Goal: Task Accomplishment & Management: Manage account settings

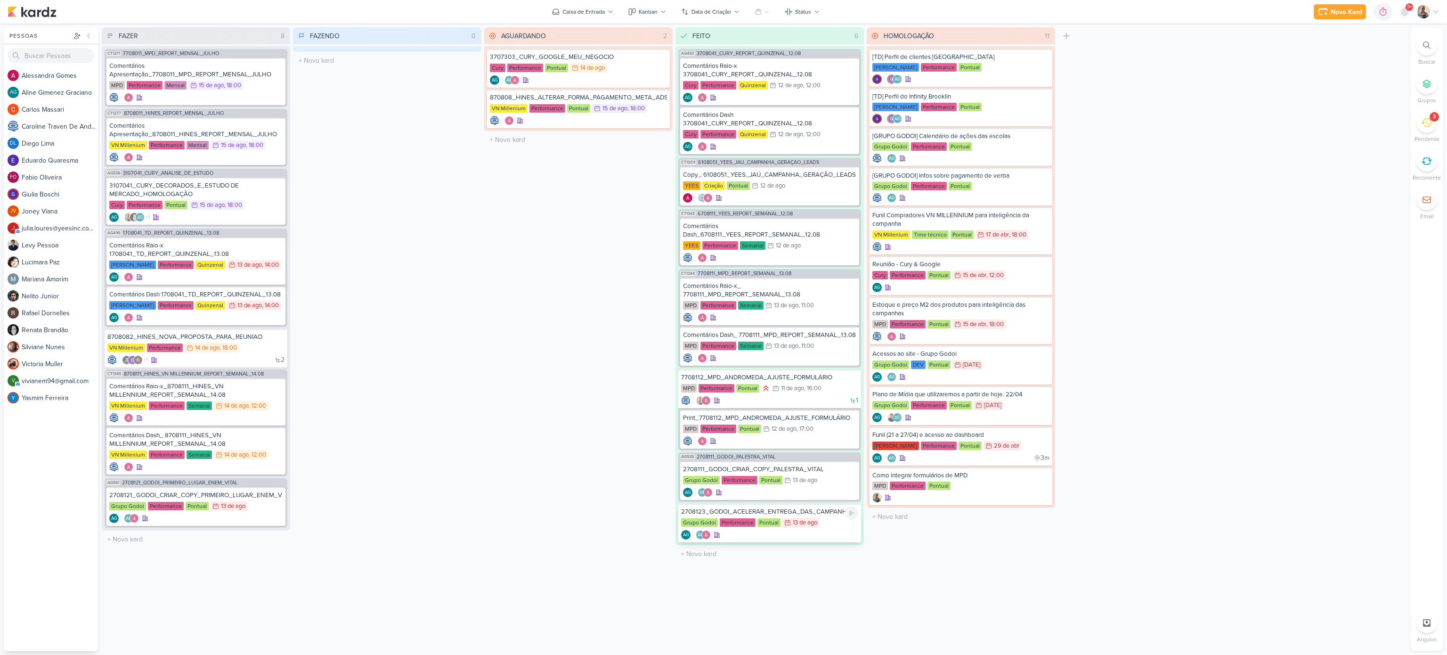
click at [824, 530] on div "AG AG" at bounding box center [769, 534] width 177 height 9
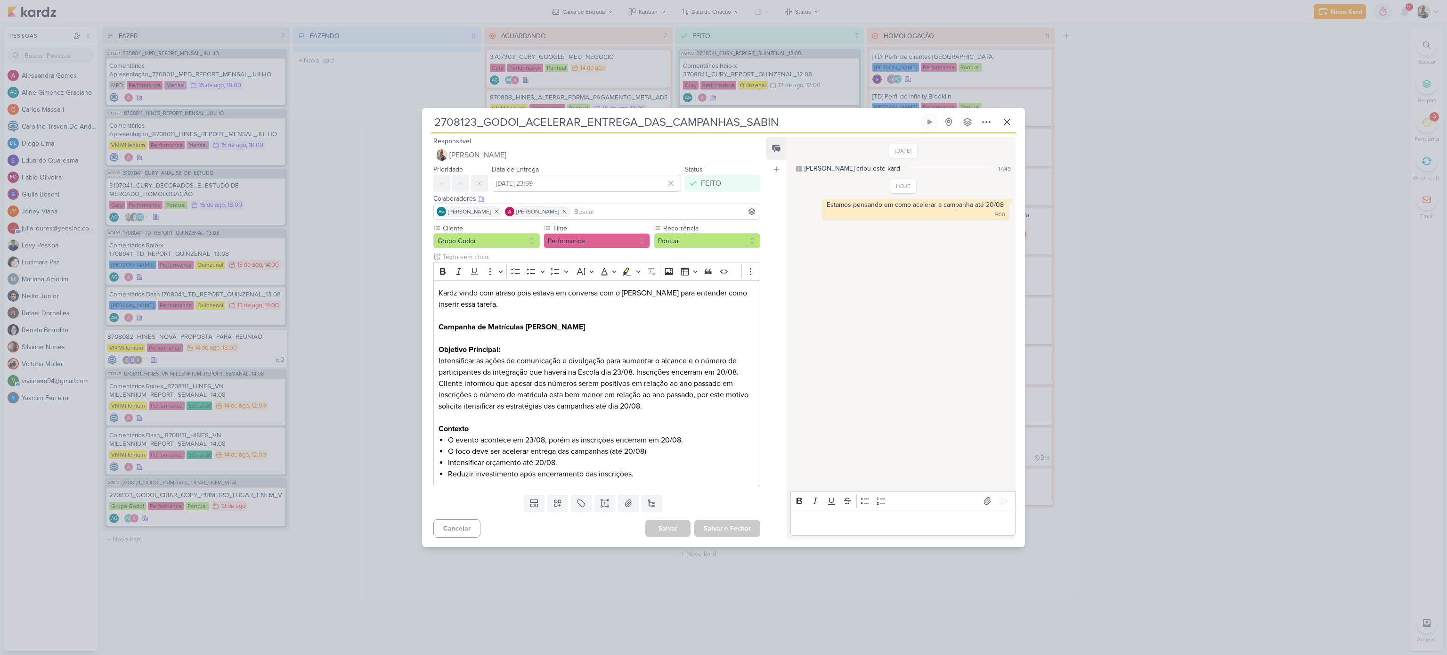
click at [842, 524] on p "Editor editing area: main" at bounding box center [902, 522] width 215 height 11
click at [997, 503] on button at bounding box center [1004, 500] width 15 height 15
click at [616, 613] on div "2708123_GODOI_ACELERAR_ENTREGA_DAS_CAMPANHAS_SABIN" at bounding box center [723, 327] width 1447 height 655
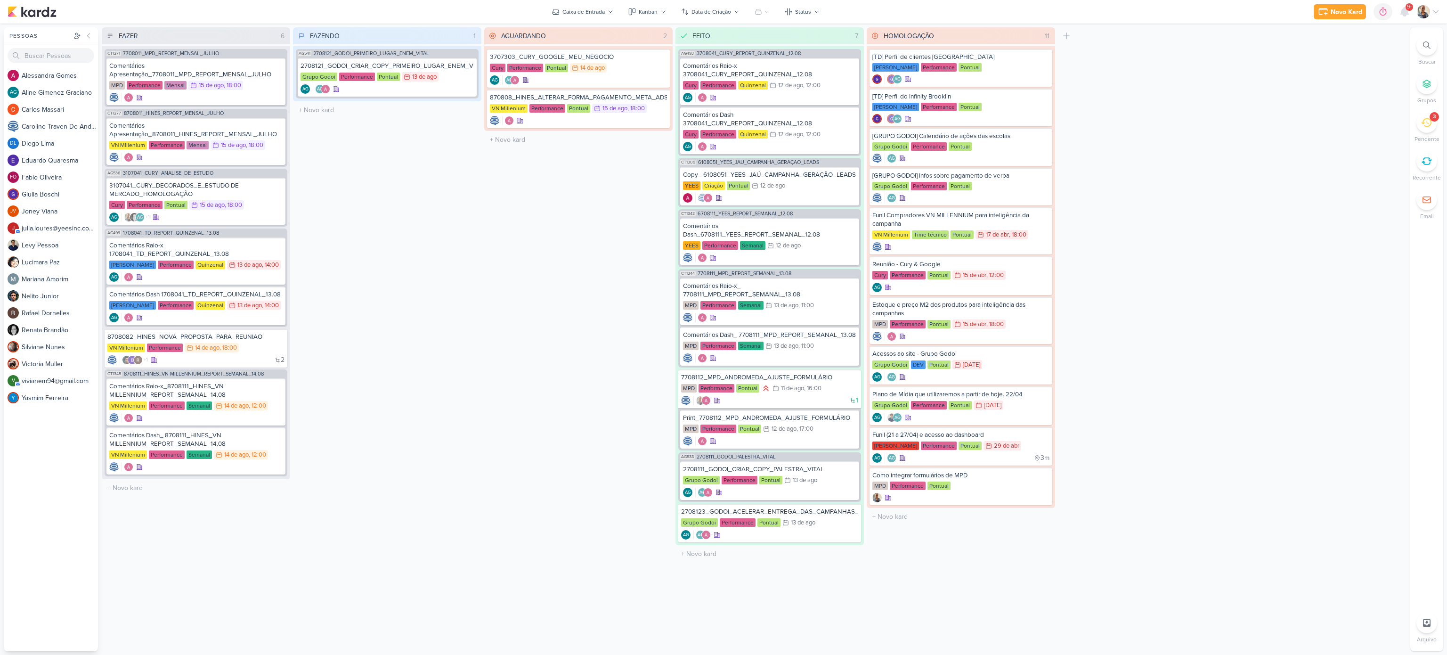
drag, startPoint x: 1428, startPoint y: 120, endPoint x: 1423, endPoint y: 122, distance: 4.9
click at [1425, 122] on icon at bounding box center [1426, 122] width 10 height 10
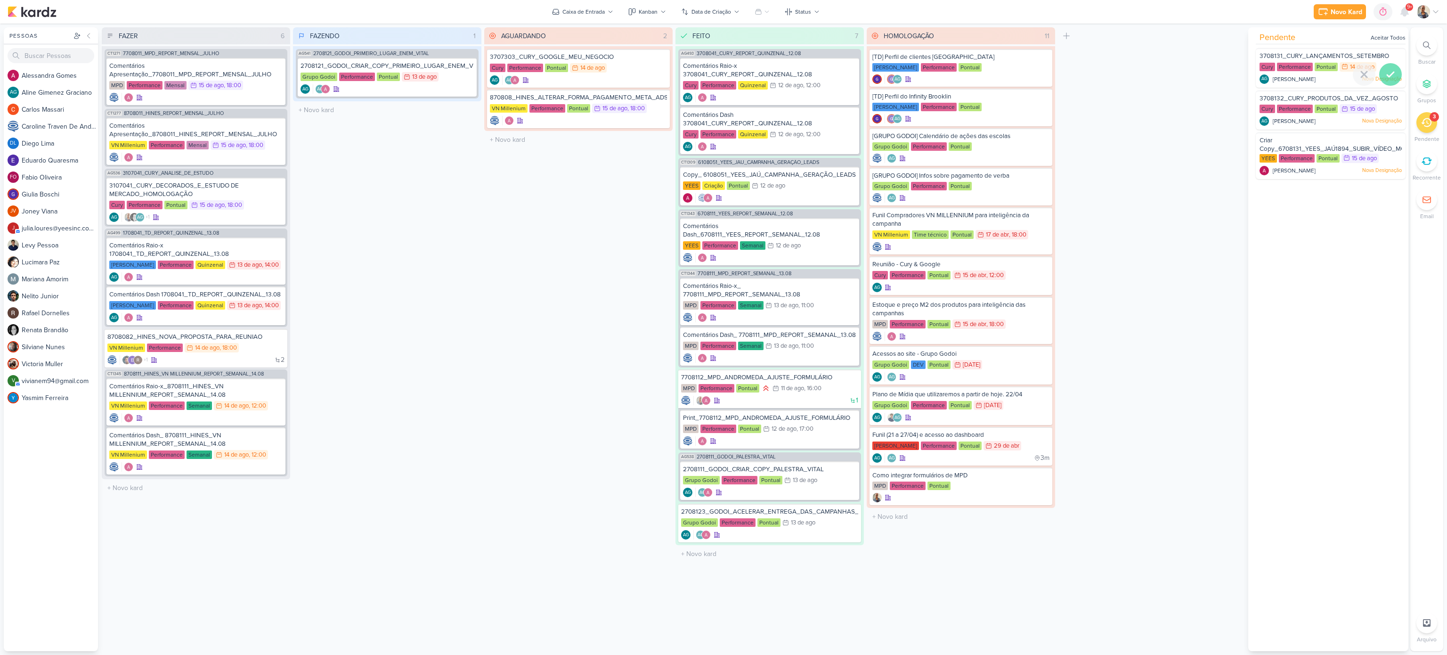
click at [1386, 80] on div at bounding box center [1390, 74] width 23 height 23
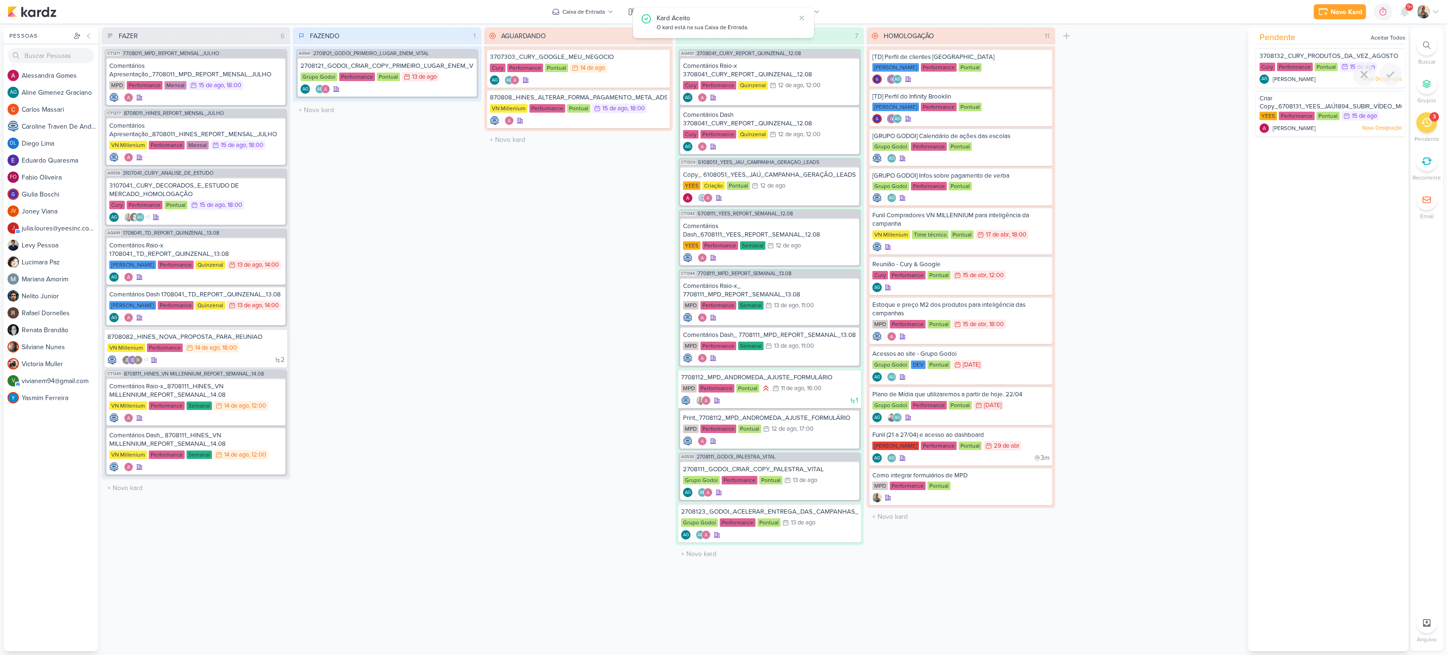
click at [1386, 80] on div at bounding box center [1390, 74] width 23 height 23
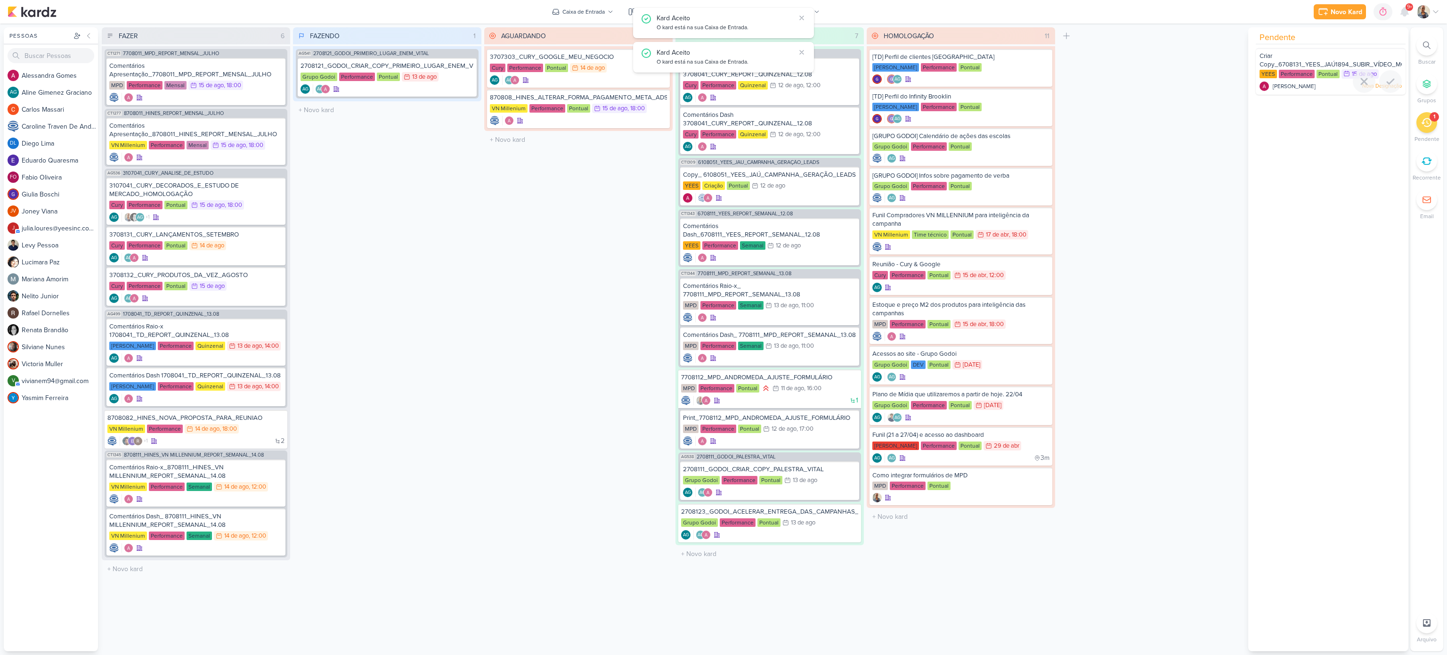
click at [1323, 86] on div "Alessandra Gomes Nova Designação" at bounding box center [1331, 86] width 142 height 9
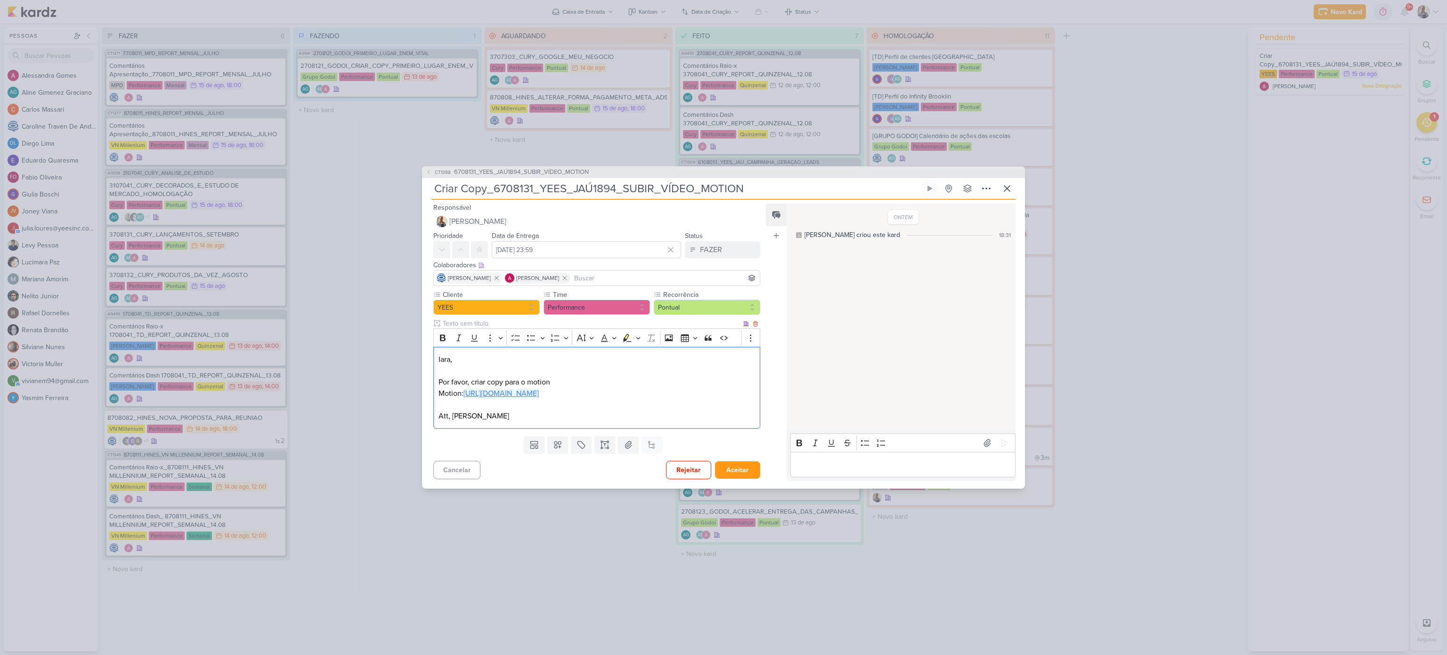
click at [539, 390] on link "https://drive.google.com/drive/folders/1ltqaxRr7FeTHuN0LD8DFk48Q8Lusz7nM" at bounding box center [501, 393] width 75 height 9
click at [882, 469] on p "Editor editing area: main" at bounding box center [902, 464] width 215 height 11
click at [1000, 365] on icon at bounding box center [1004, 363] width 9 height 9
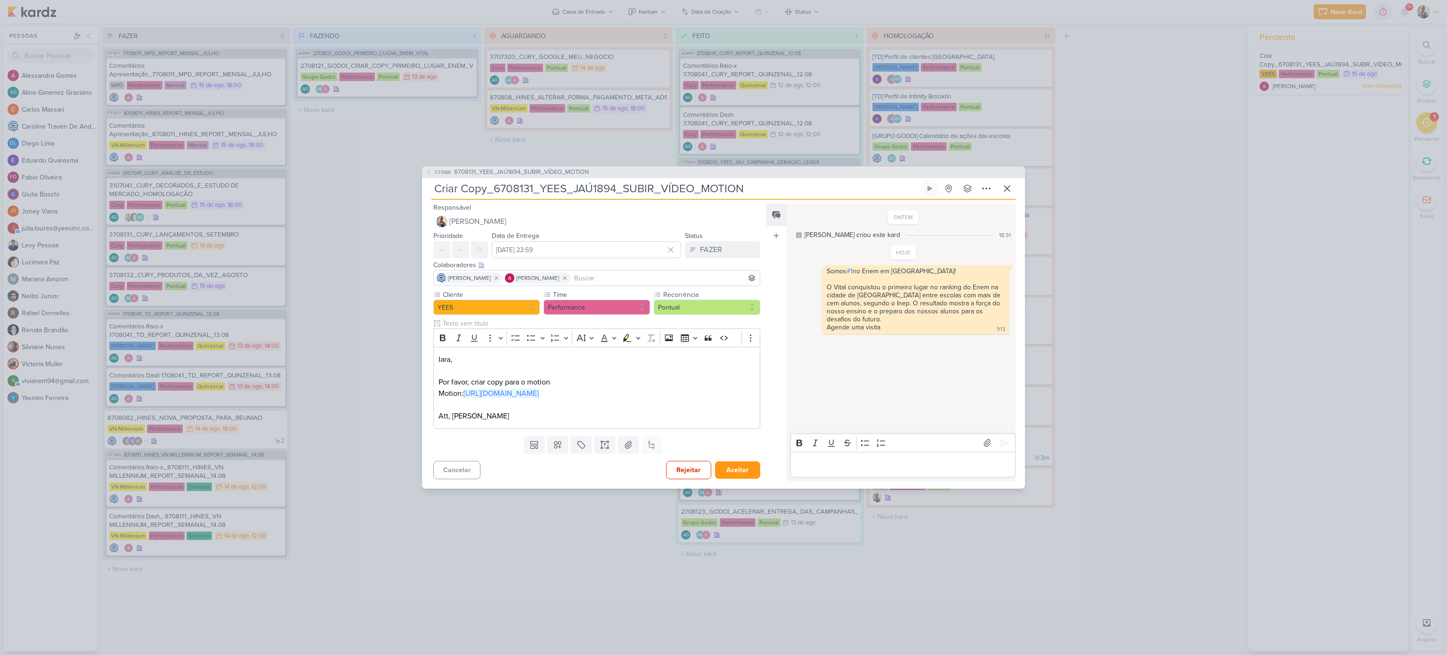
click at [876, 476] on div "Editor editing area: main" at bounding box center [903, 465] width 225 height 26
drag, startPoint x: 883, startPoint y: 468, endPoint x: 776, endPoint y: 510, distance: 114.9
click at [776, 510] on div "CT1388 6708131_YEES_JAÚ1894_SUBIR_VÍDEO_MOTION Criar Copy_6708131_YEES_JAÚ1894_…" at bounding box center [723, 327] width 1447 height 655
click at [813, 270] on icon at bounding box center [815, 271] width 8 height 8
click at [830, 278] on div "Deletar" at bounding box center [835, 288] width 52 height 22
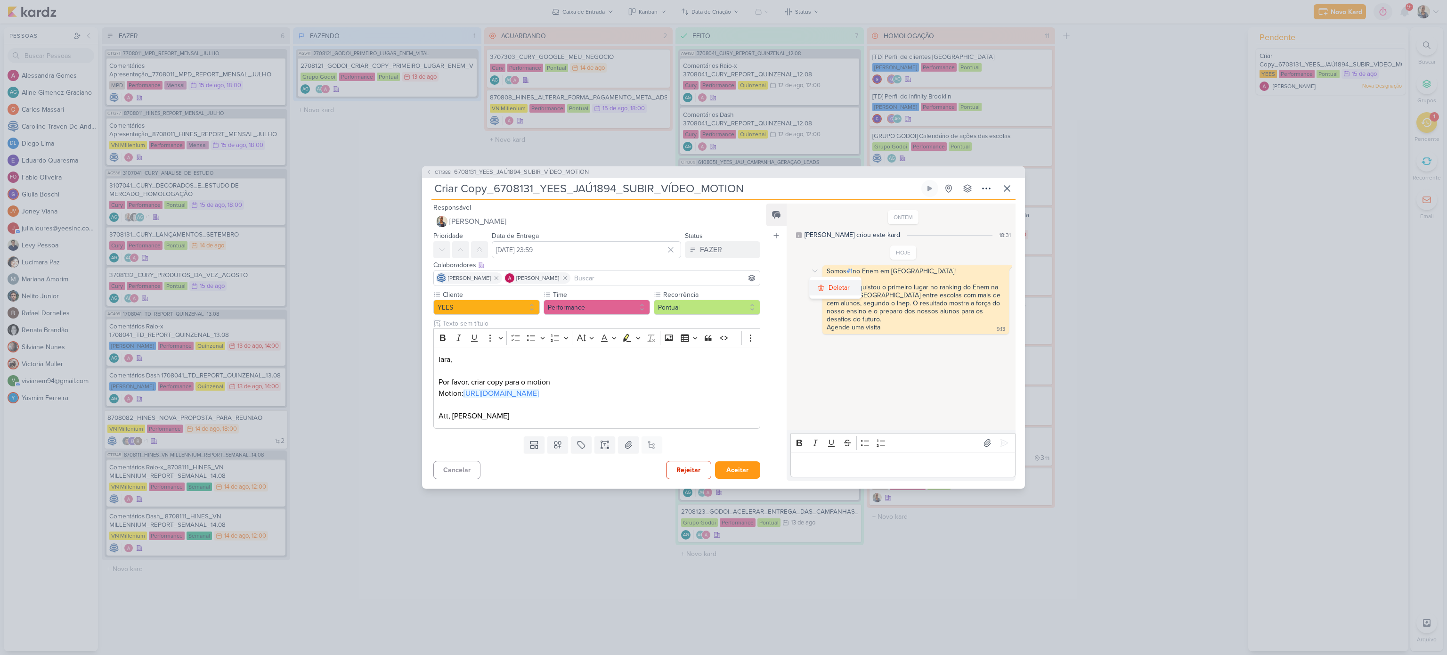
click at [835, 285] on div "Deletar" at bounding box center [839, 288] width 21 height 10
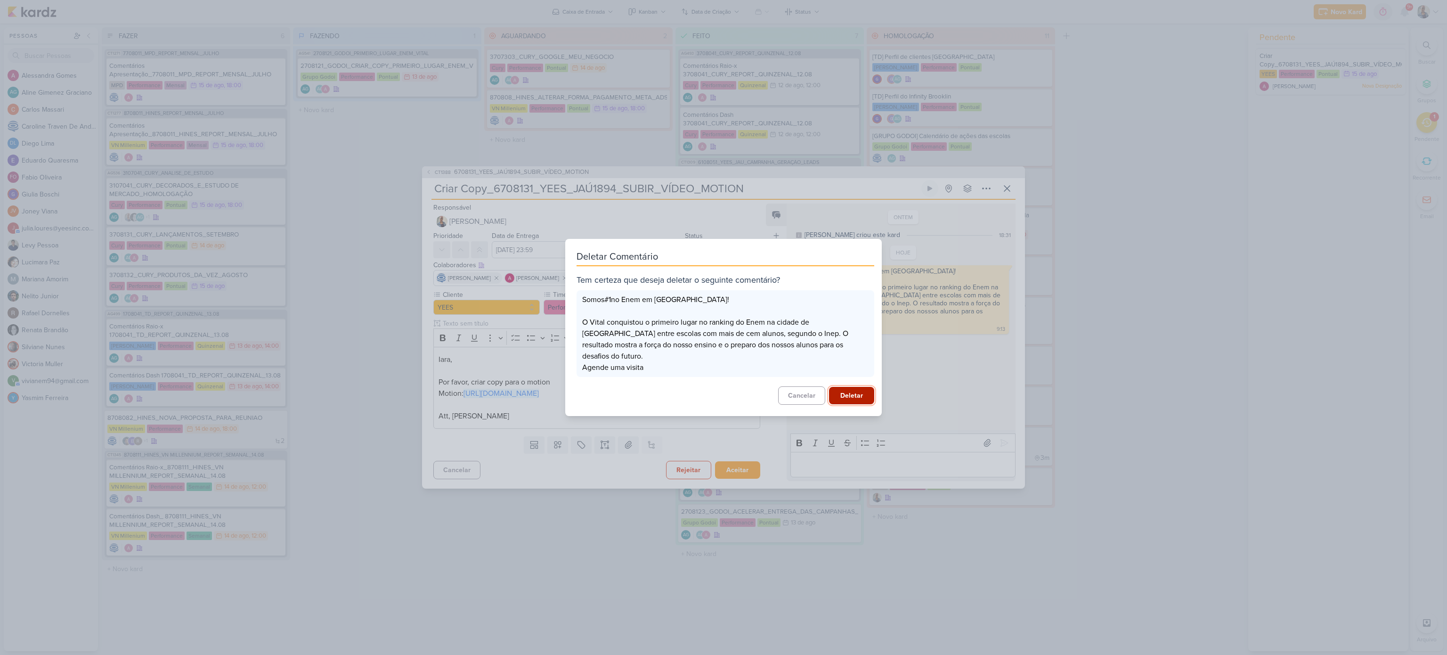
click at [846, 390] on button "Deletar" at bounding box center [851, 395] width 45 height 17
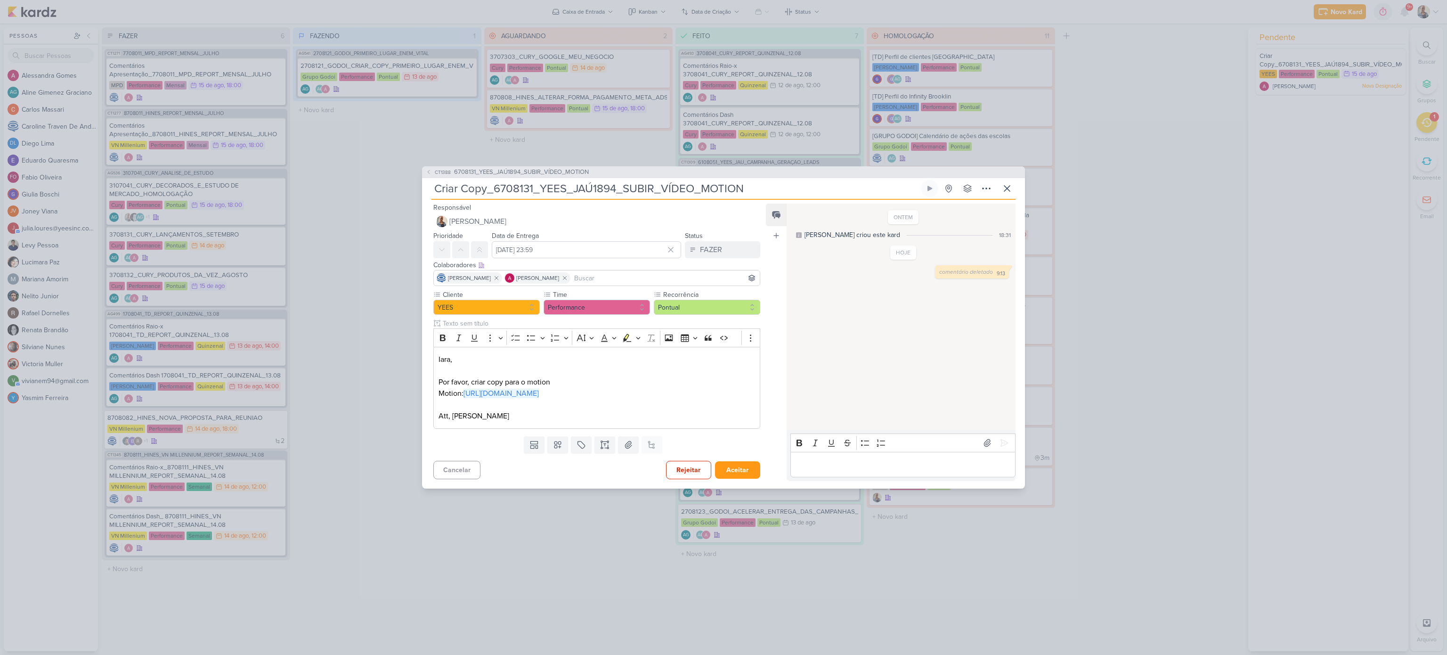
click at [870, 481] on div "Rich Text Editor Bold Italic Underline Strikethrough Bulleted List Numbered Lis…" at bounding box center [901, 455] width 229 height 51
click at [867, 474] on div "Editor editing area: main" at bounding box center [903, 465] width 225 height 26
click at [868, 465] on p "Quer conhecer nosso ensino? Agende uma visita" at bounding box center [902, 464] width 215 height 11
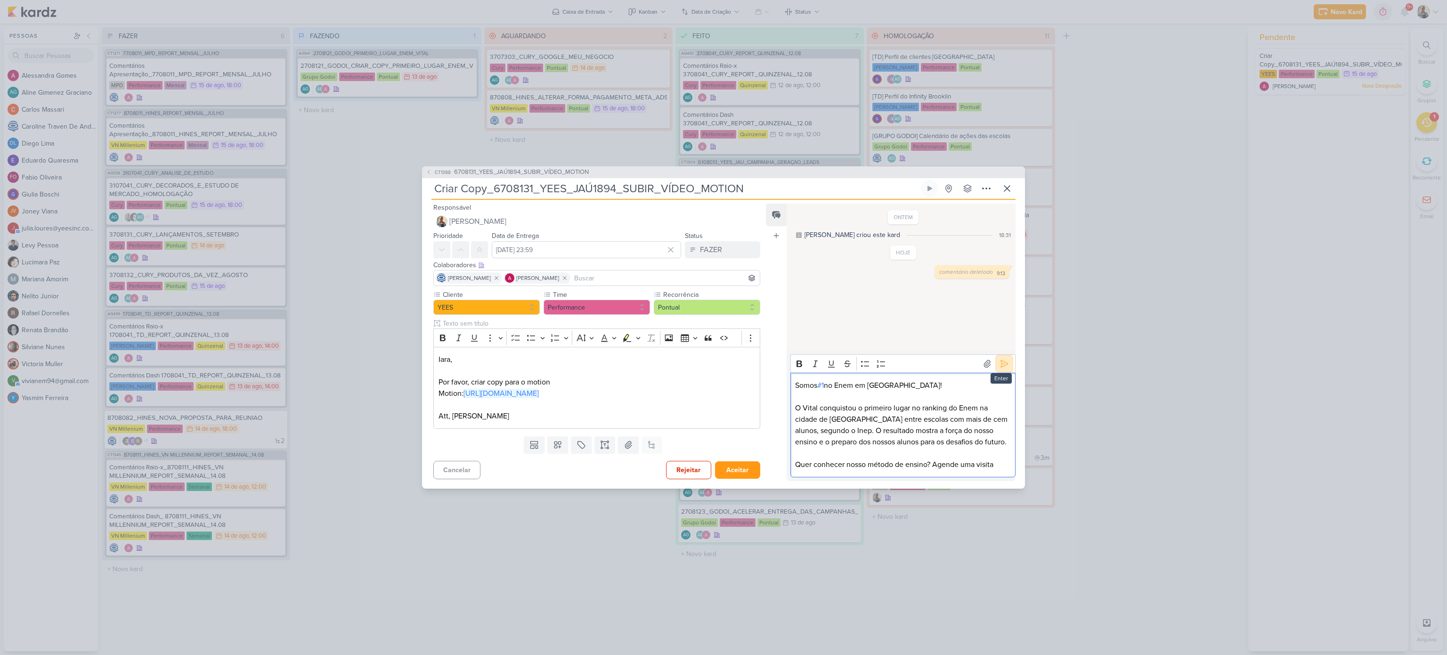
click at [1000, 368] on icon at bounding box center [1004, 363] width 9 height 9
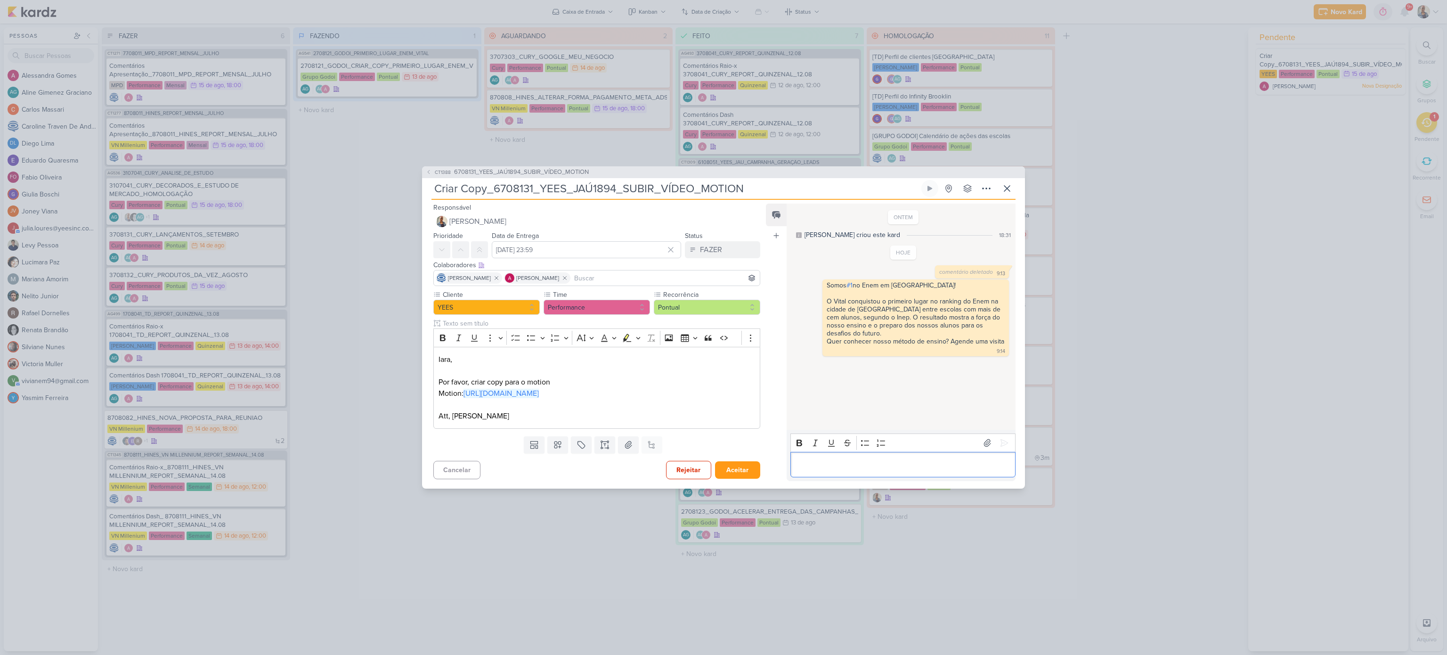
click at [918, 463] on p "Editor editing area: main" at bounding box center [902, 464] width 215 height 11
click at [997, 442] on button at bounding box center [1004, 442] width 15 height 15
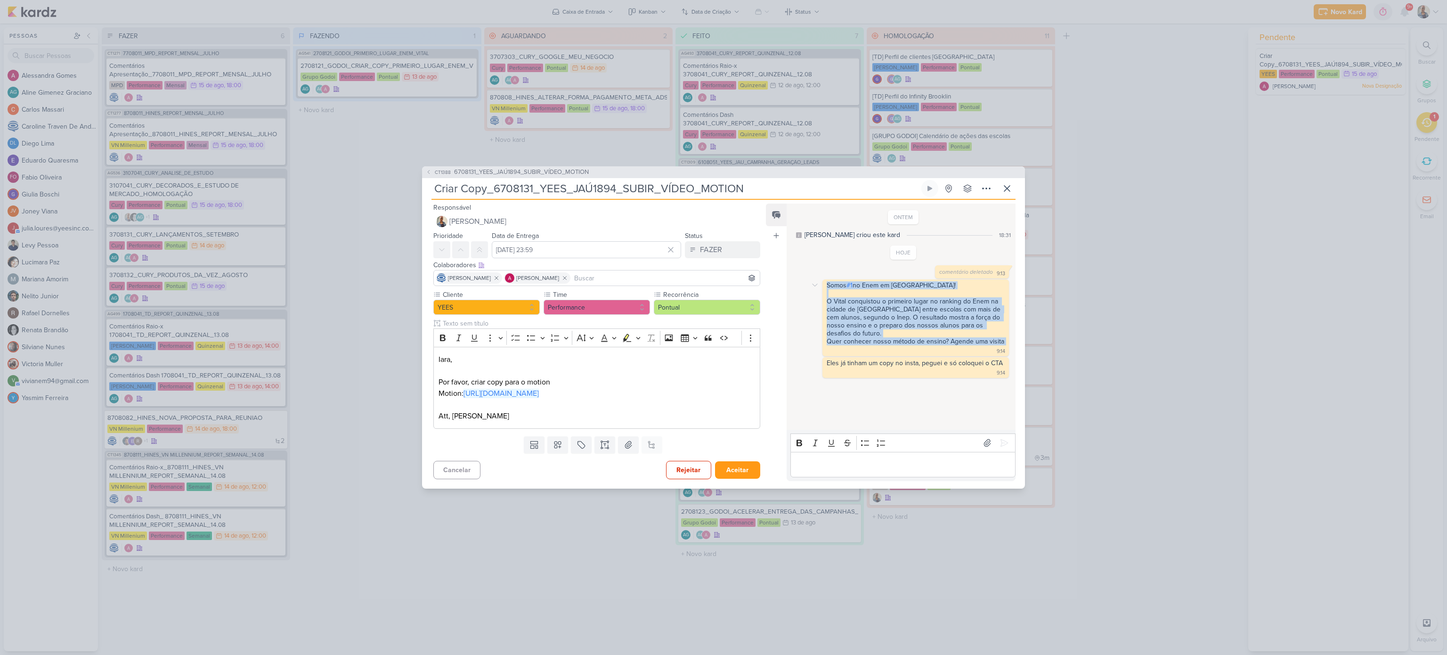
drag, startPoint x: 932, startPoint y: 340, endPoint x: 826, endPoint y: 282, distance: 121.2
click at [826, 282] on div "Somos #1 no Enem em São Paulo! O Vital conquistou o primeiro lugar no ranking d…" at bounding box center [915, 317] width 183 height 73
copy div "Somos #1 no Enem em São Paulo! O Vital conquistou o primeiro lugar no ranking d…"
click at [725, 563] on div "CT1388 6708131_YEES_JAÚ1894_SUBIR_VÍDEO_MOTION Criar Copy_6708131_YEES_JAÚ1894_…" at bounding box center [723, 327] width 1447 height 655
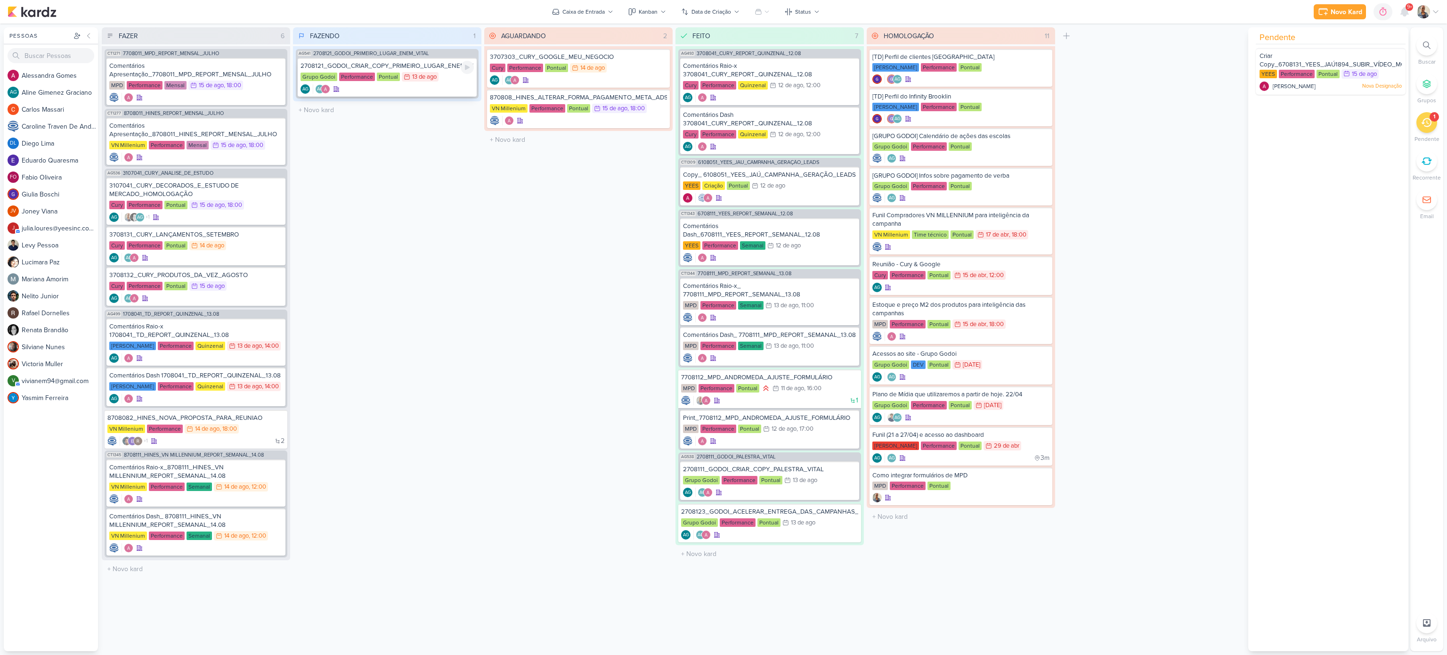
click at [415, 79] on div "13 de ago" at bounding box center [424, 77] width 24 height 6
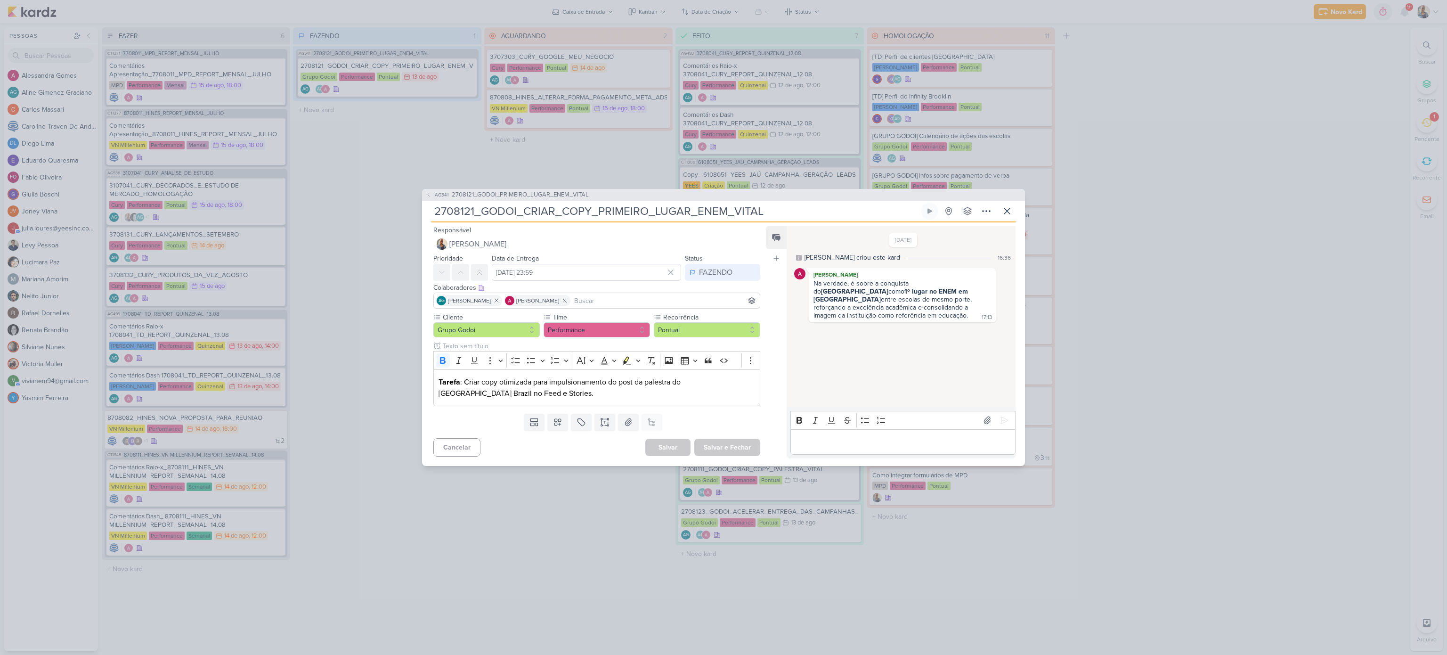
click at [845, 429] on div "Editor editing area: main" at bounding box center [903, 442] width 225 height 26
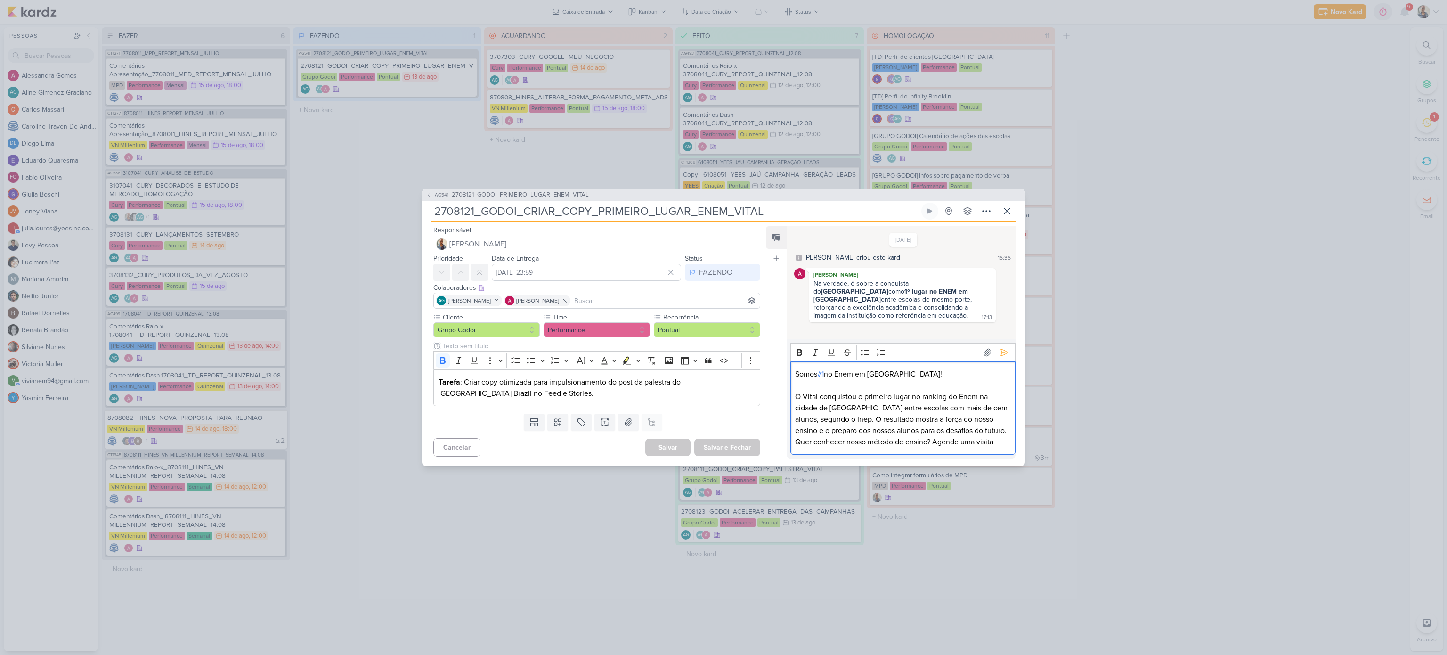
click at [985, 434] on p "Somos #1 no Enem em São Paulo! O Vital conquistou o primeiro lugar no ranking d…" at bounding box center [902, 402] width 215 height 68
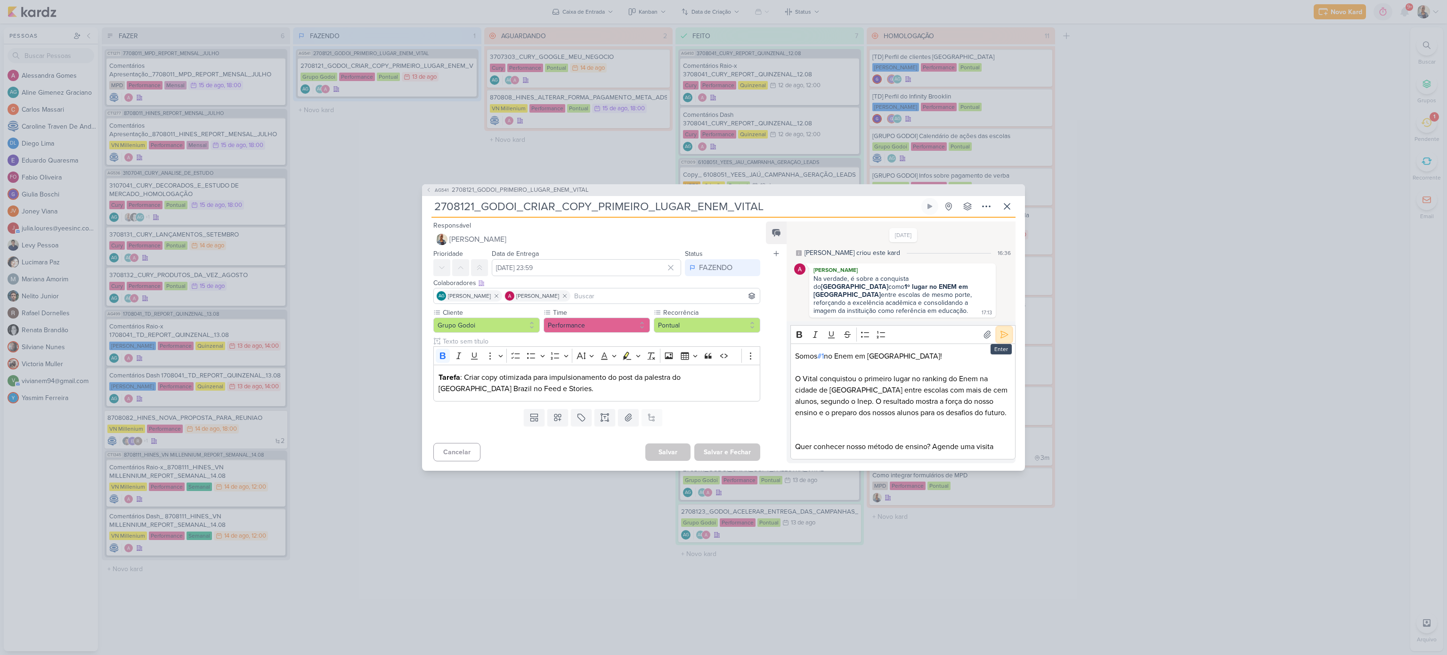
click at [997, 338] on button at bounding box center [1004, 334] width 15 height 15
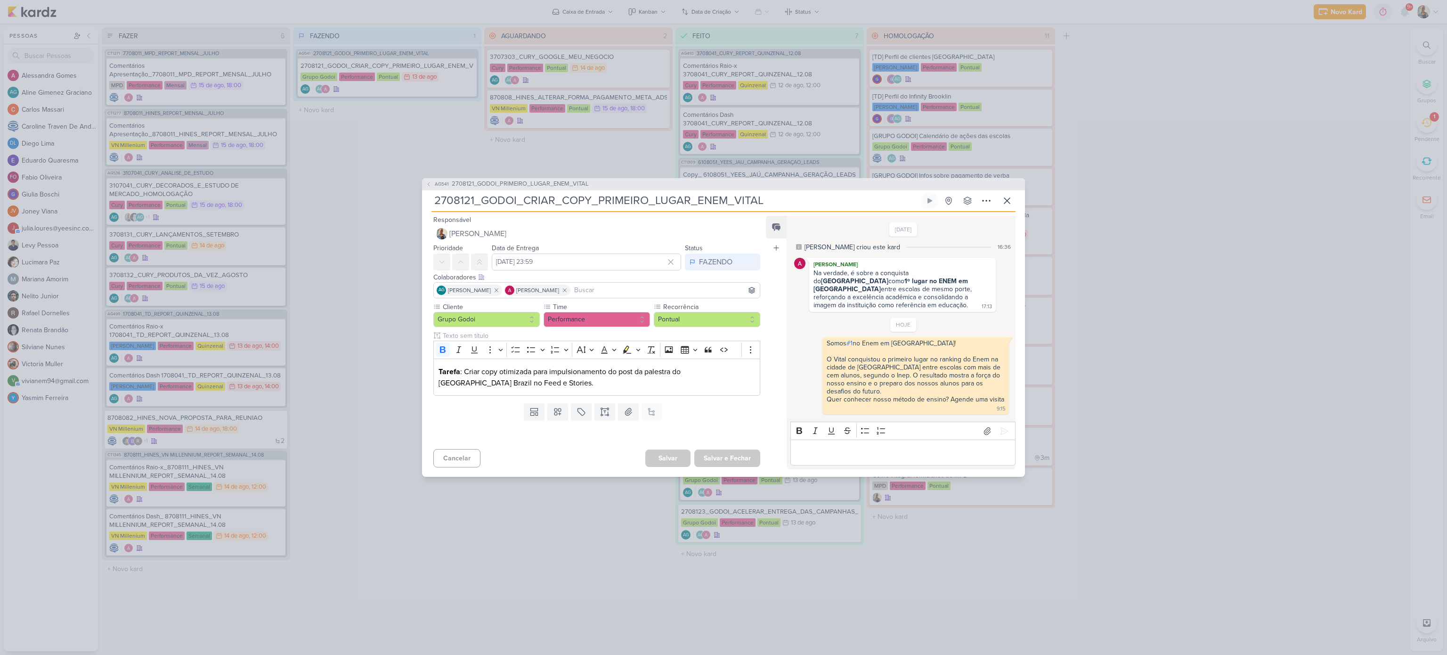
click at [1422, 121] on div "AG541 2708121_GODOI_PRIMEIRO_LUGAR_ENEM_VITAL 2708121_GODOI_CRIAR_COPY_PRIMEIRO…" at bounding box center [723, 327] width 1447 height 655
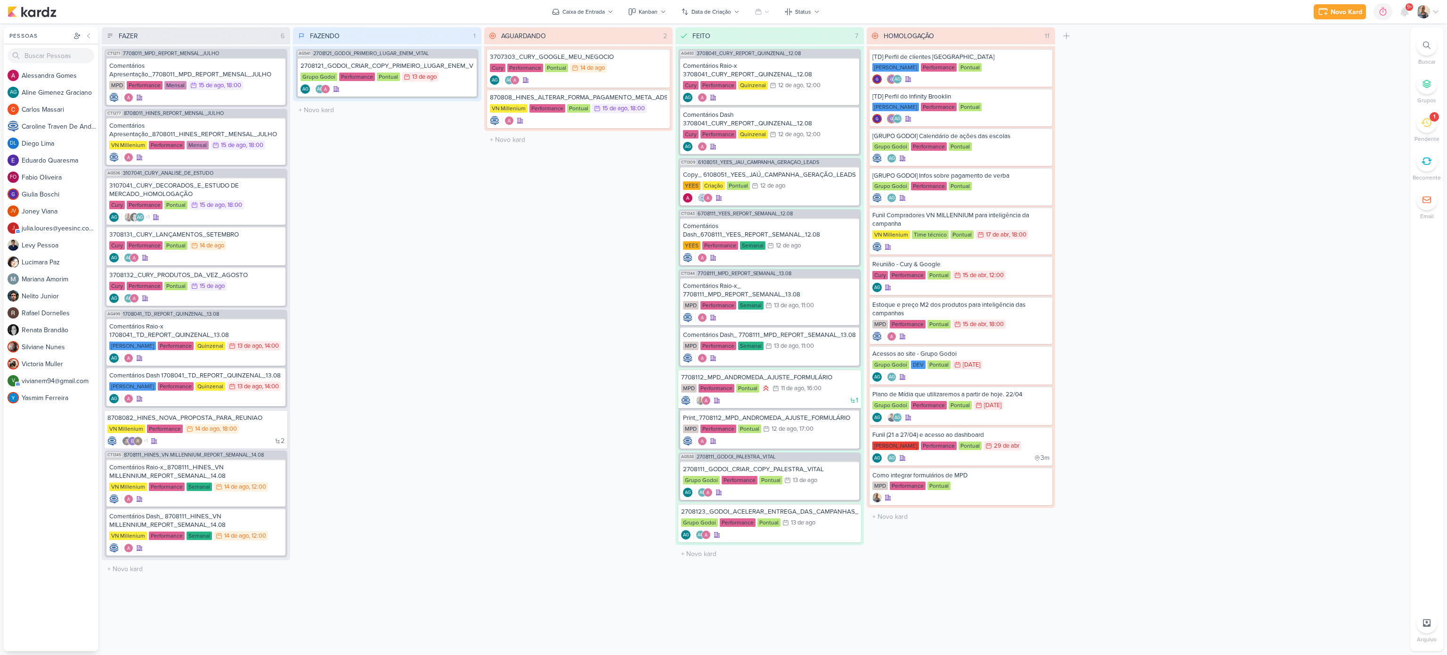
click at [1434, 120] on div "1" at bounding box center [1435, 117] width 2 height 8
click at [1345, 80] on div "Criar Copy_6708131_YEES_JAÚ1894_SUBIR_VÍDEO_MOTION YEES Performance Pontual 15/8" at bounding box center [1331, 71] width 150 height 47
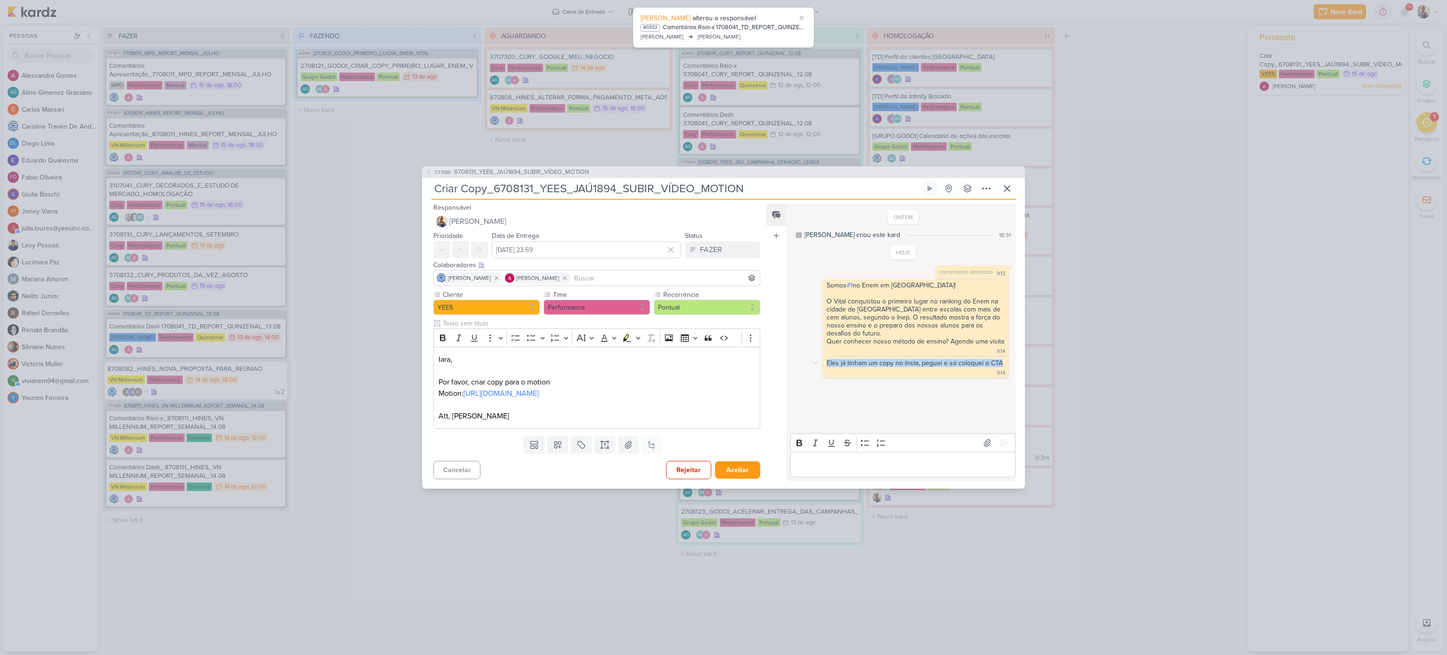
drag, startPoint x: 825, startPoint y: 349, endPoint x: 1002, endPoint y: 351, distance: 176.2
click at [1002, 359] on div "Eles já tinham um copy no insta, peguei e só coloquei o CTA 9:14" at bounding box center [915, 367] width 183 height 17
click at [817, 359] on icon at bounding box center [815, 363] width 8 height 8
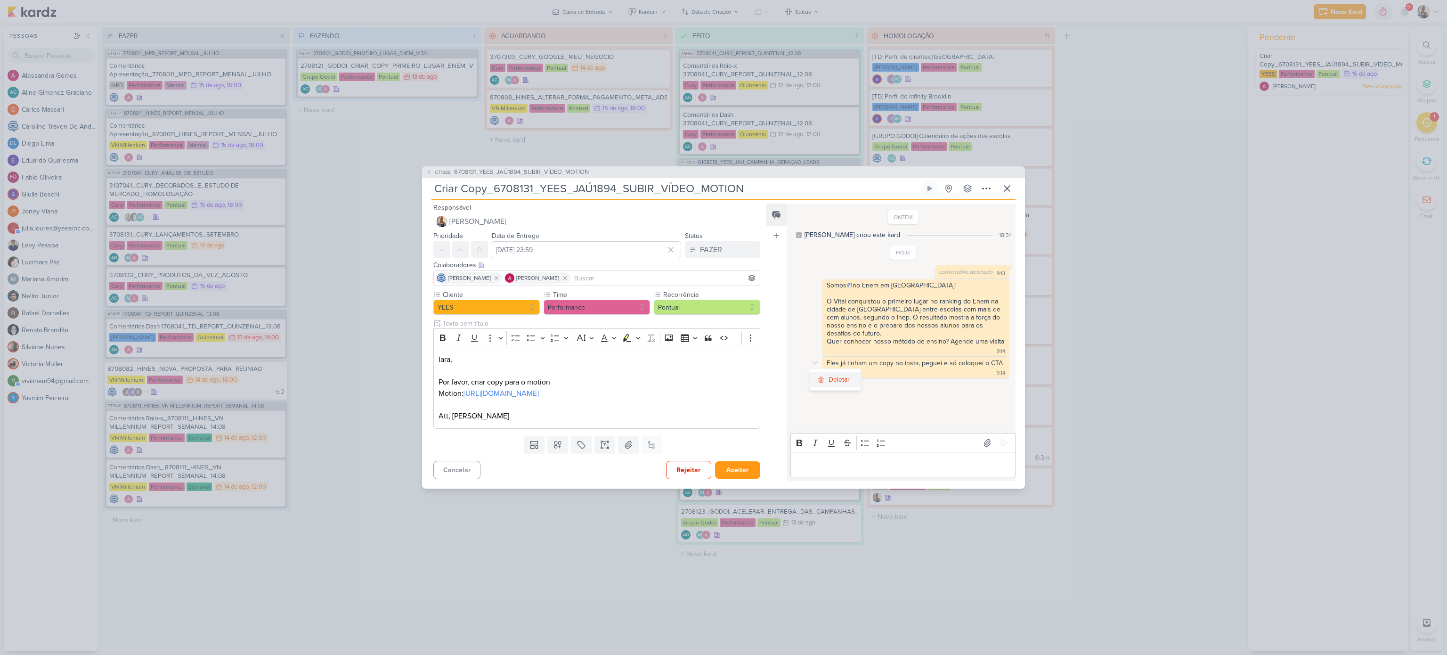
click at [827, 372] on button "Deletar" at bounding box center [835, 380] width 51 height 16
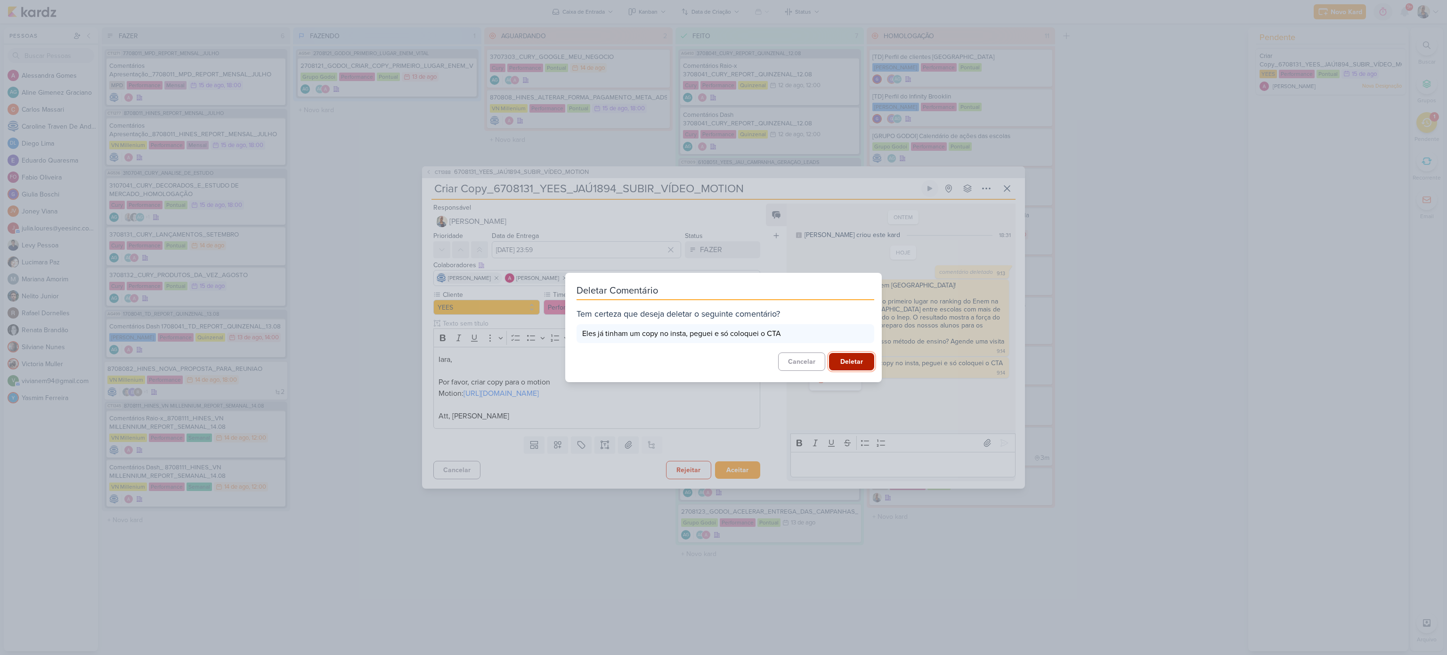
click at [840, 356] on button "Deletar" at bounding box center [851, 361] width 45 height 17
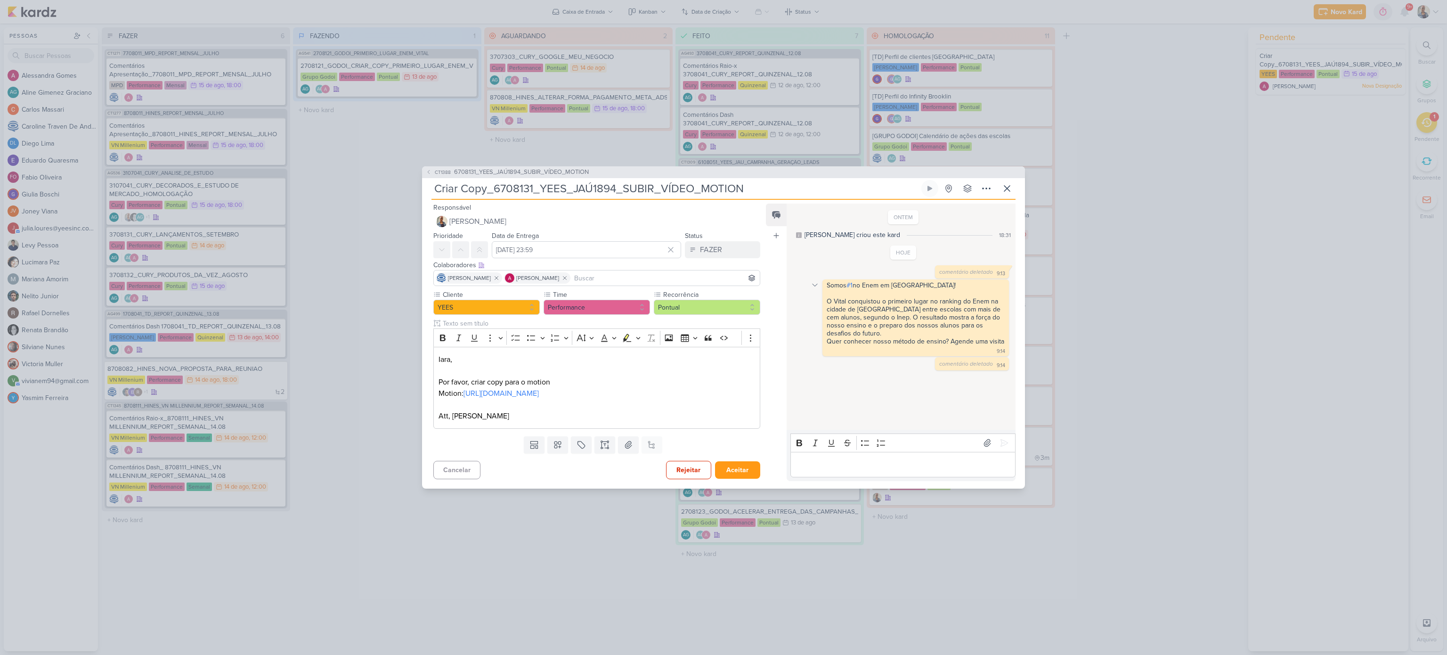
click at [818, 284] on div at bounding box center [814, 284] width 11 height 11
click at [827, 303] on button "Deletar" at bounding box center [835, 302] width 51 height 16
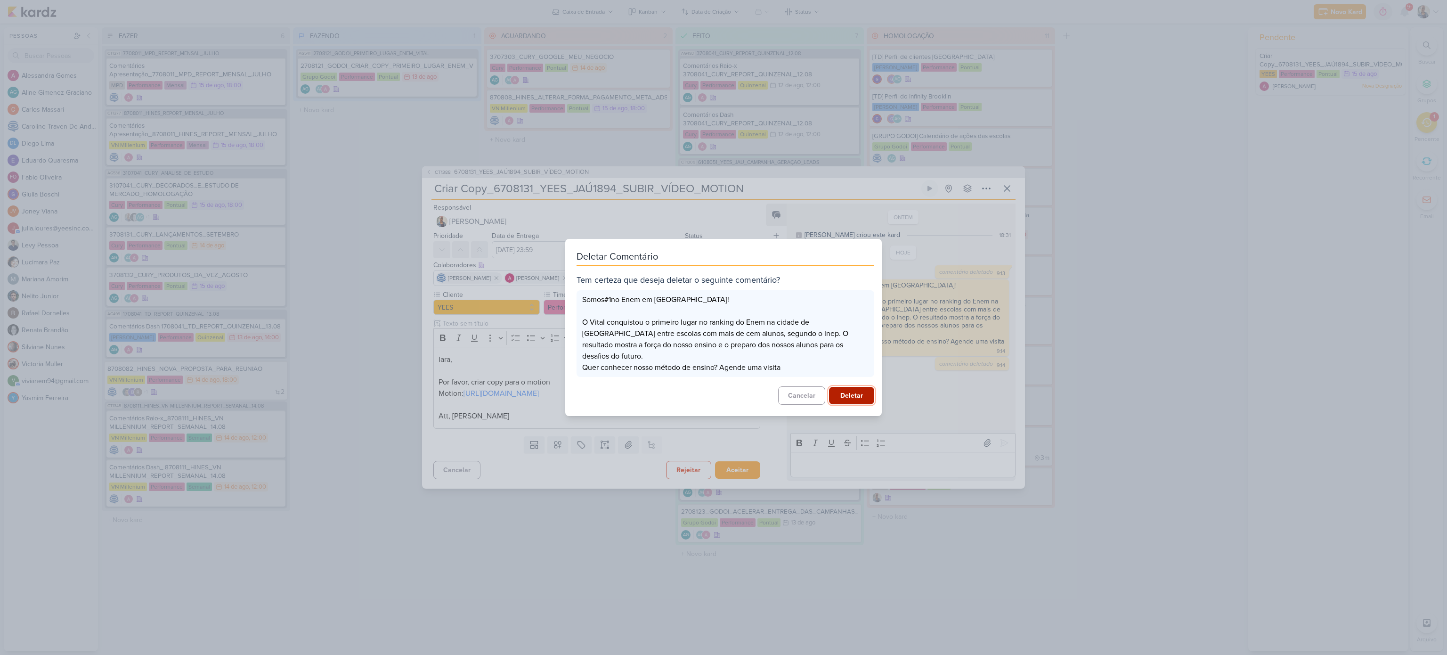
click at [852, 393] on button "Deletar" at bounding box center [851, 395] width 45 height 17
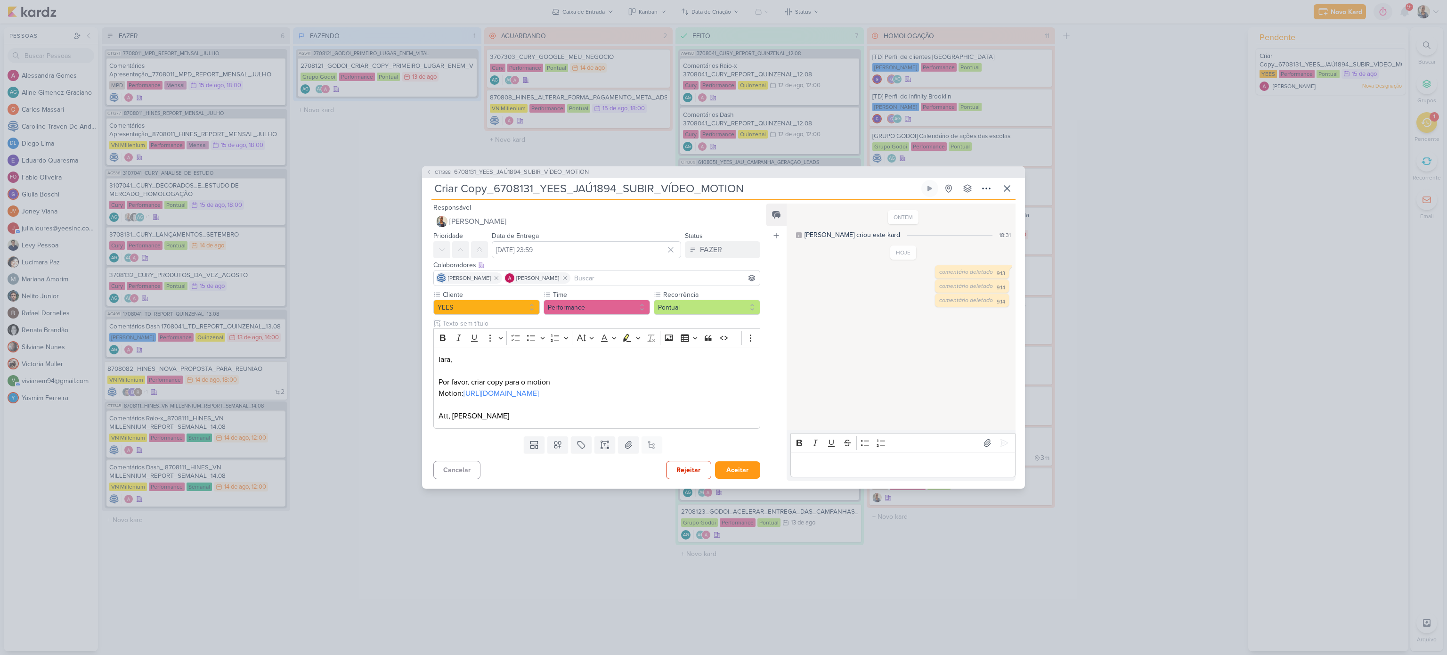
click at [1118, 395] on div "CT1388 6708131_YEES_JAÚ1894_SUBIR_VÍDEO_MOTION Criar Copy_6708131_YEES_JAÚ1894_…" at bounding box center [723, 327] width 1447 height 655
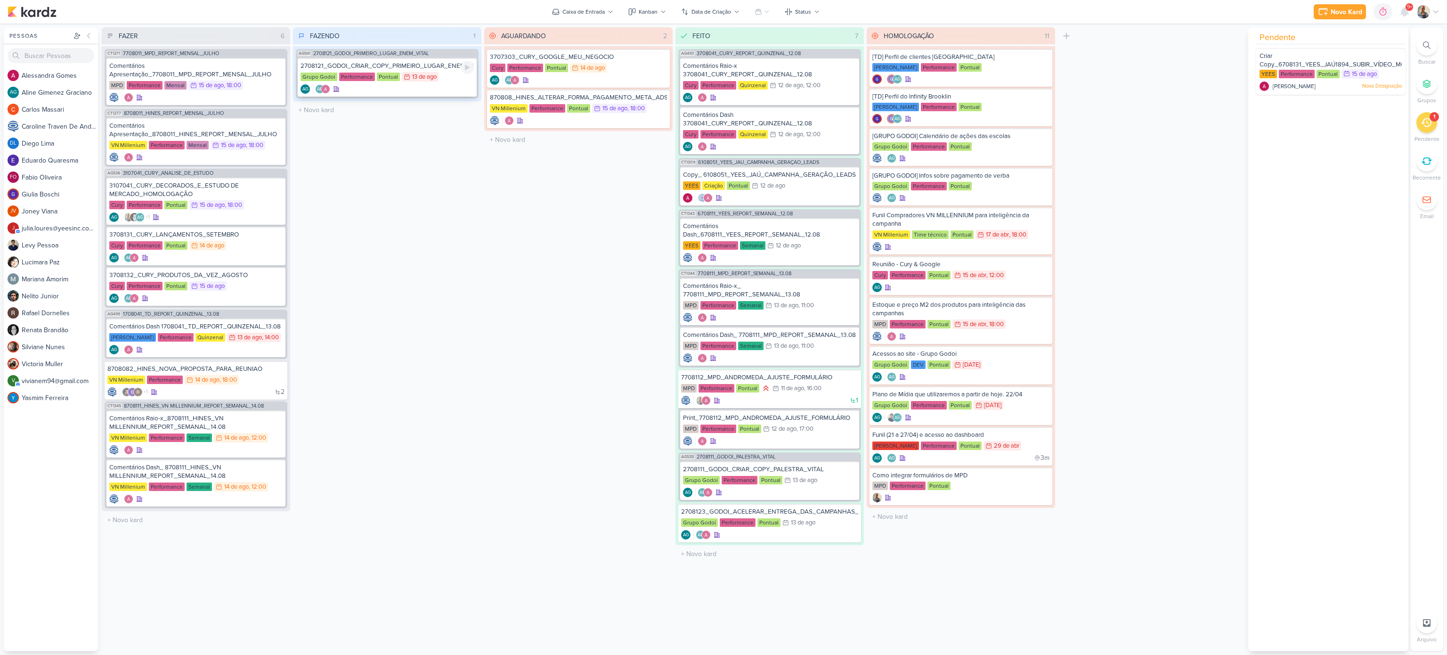
click at [404, 86] on div "AG AG" at bounding box center [387, 88] width 173 height 9
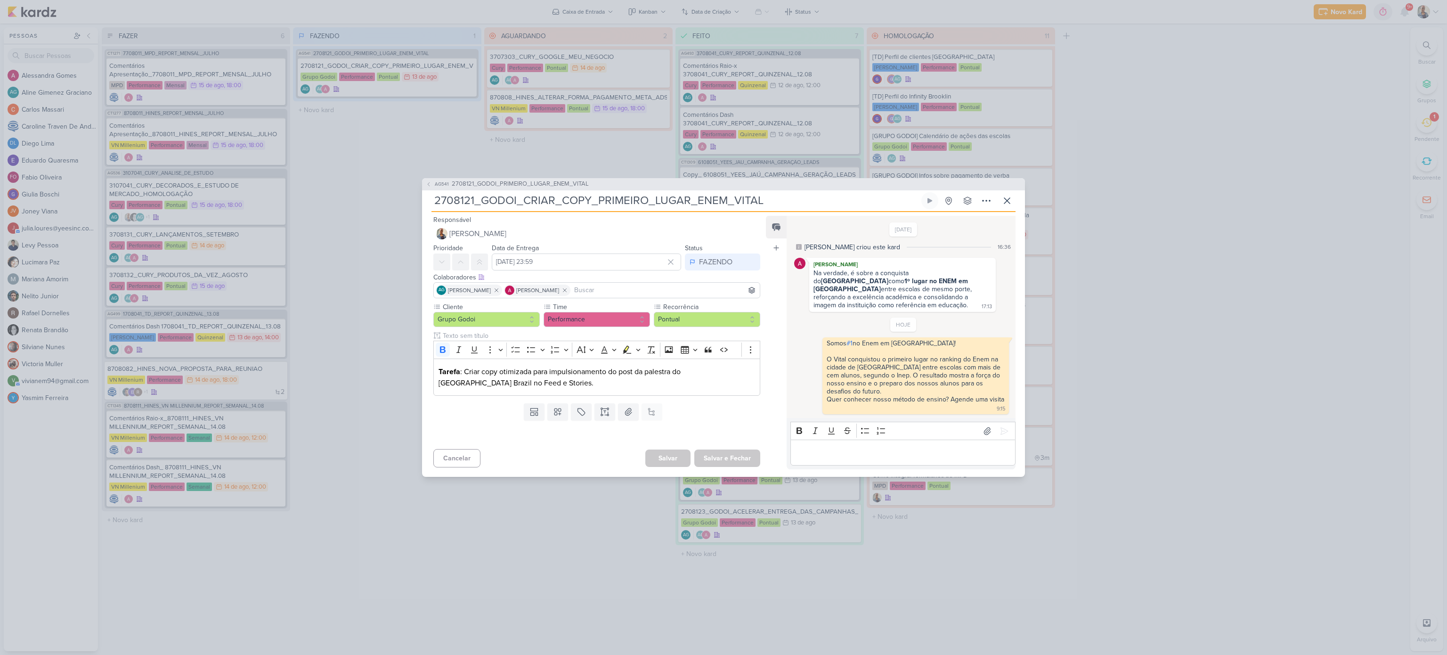
click at [837, 432] on div "Bold Italic Underline Strikethrough Bulleted List Numbered List" at bounding box center [902, 431] width 221 height 18
click at [856, 449] on p "Editor editing area: main" at bounding box center [902, 452] width 215 height 11
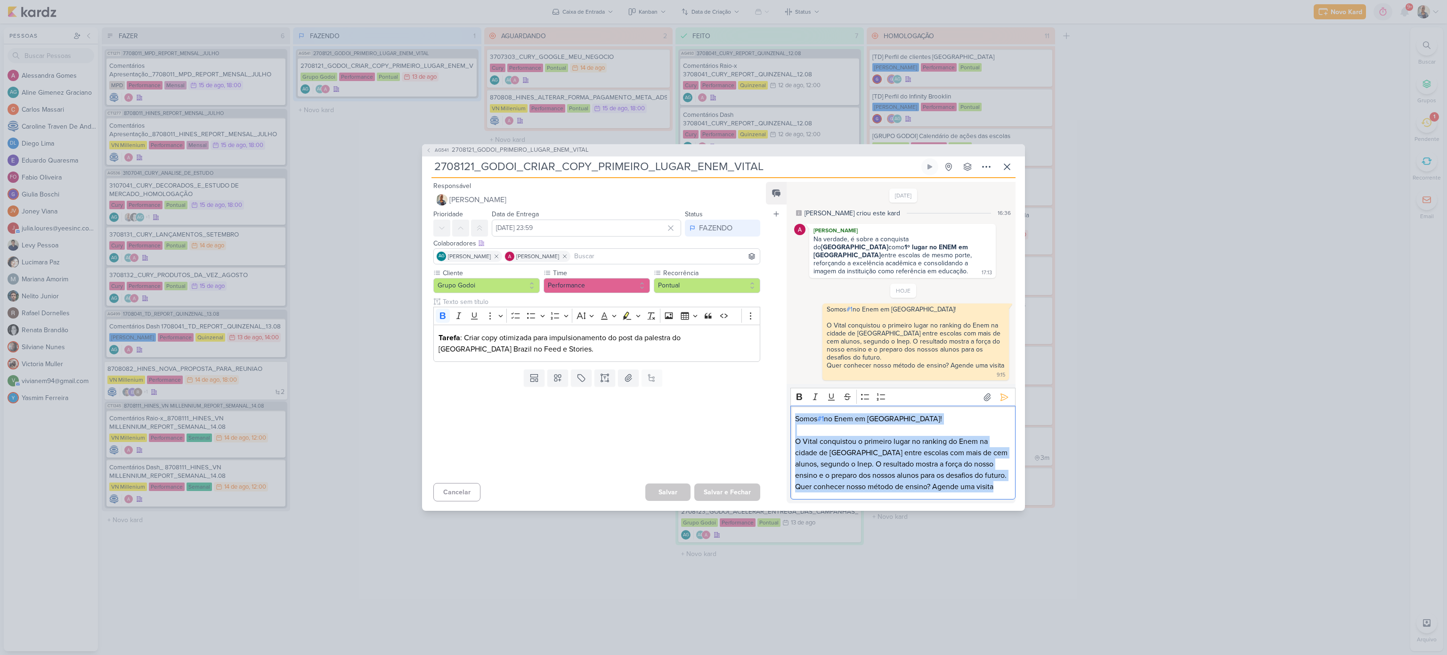
drag, startPoint x: 1004, startPoint y: 480, endPoint x: 780, endPoint y: 402, distance: 236.7
click at [780, 402] on div "Feed Atrelar email Solte o email para atrelar ao kard 12/8/25 Aline criou este …" at bounding box center [891, 342] width 250 height 321
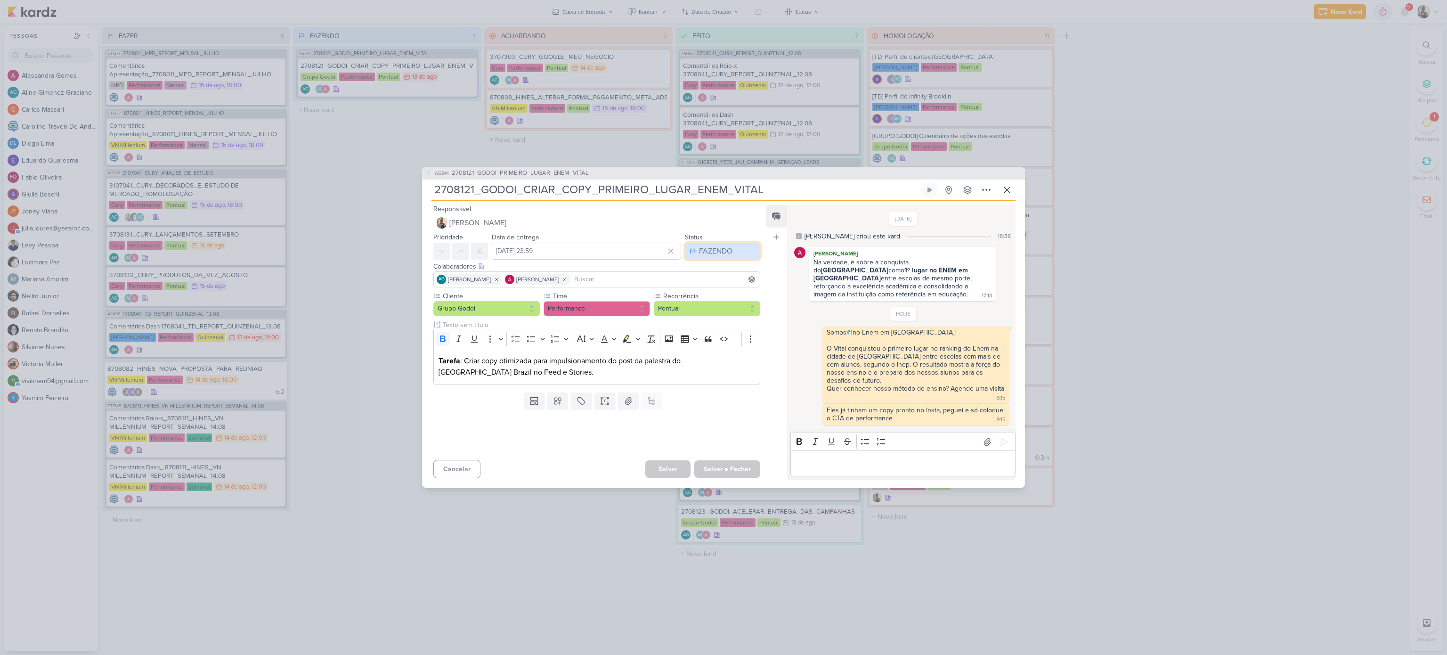
click at [732, 254] on button "FAZENDO" at bounding box center [722, 251] width 75 height 17
click at [720, 325] on button "FEITO" at bounding box center [718, 319] width 84 height 16
click at [714, 460] on button "Salvar e Fechar" at bounding box center [727, 468] width 66 height 17
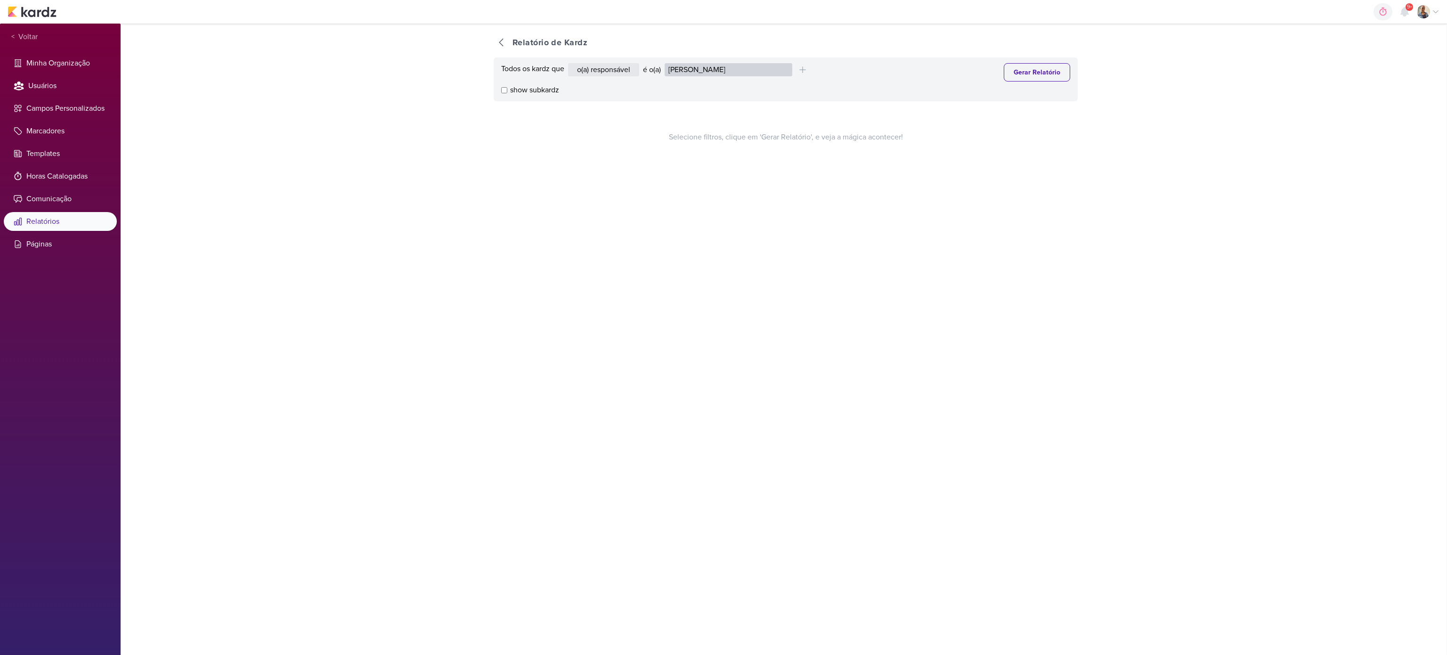
drag, startPoint x: 720, startPoint y: 76, endPoint x: 718, endPoint y: 70, distance: 7.2
click at [719, 76] on div "Todos os kardz que o(a) responsável contém o marcador contém o campo é o(a) [PE…" at bounding box center [785, 72] width 569 height 18
click at [718, 70] on select "Alessandra Gomes Aline Gimenez Graciano Caroline Traven De Andrade Eduardo Quar…" at bounding box center [729, 69] width 128 height 13
select select "1395"
click at [668, 63] on select "Alessandra Gomes Aline Gimenez Graciano Caroline Traven De Andrade Eduardo Quar…" at bounding box center [729, 69] width 128 height 13
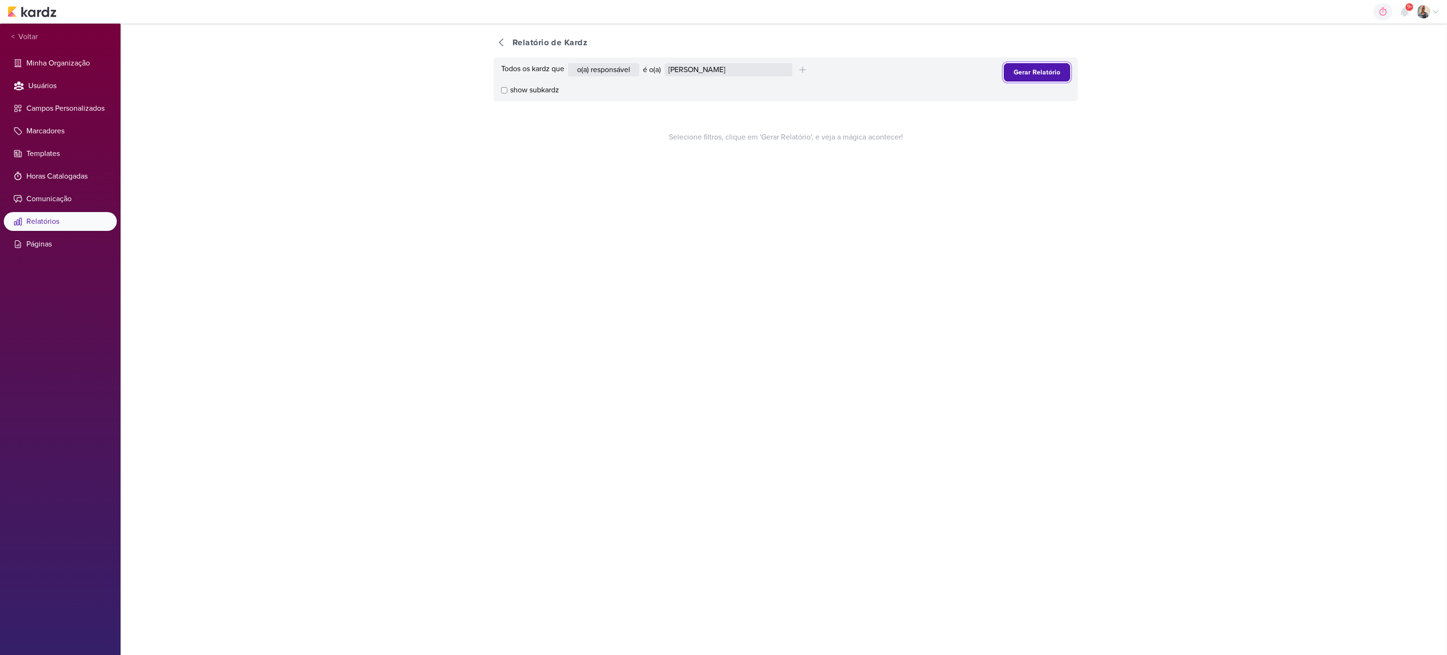
click at [1008, 80] on button "Gerar Relatório" at bounding box center [1037, 72] width 66 height 18
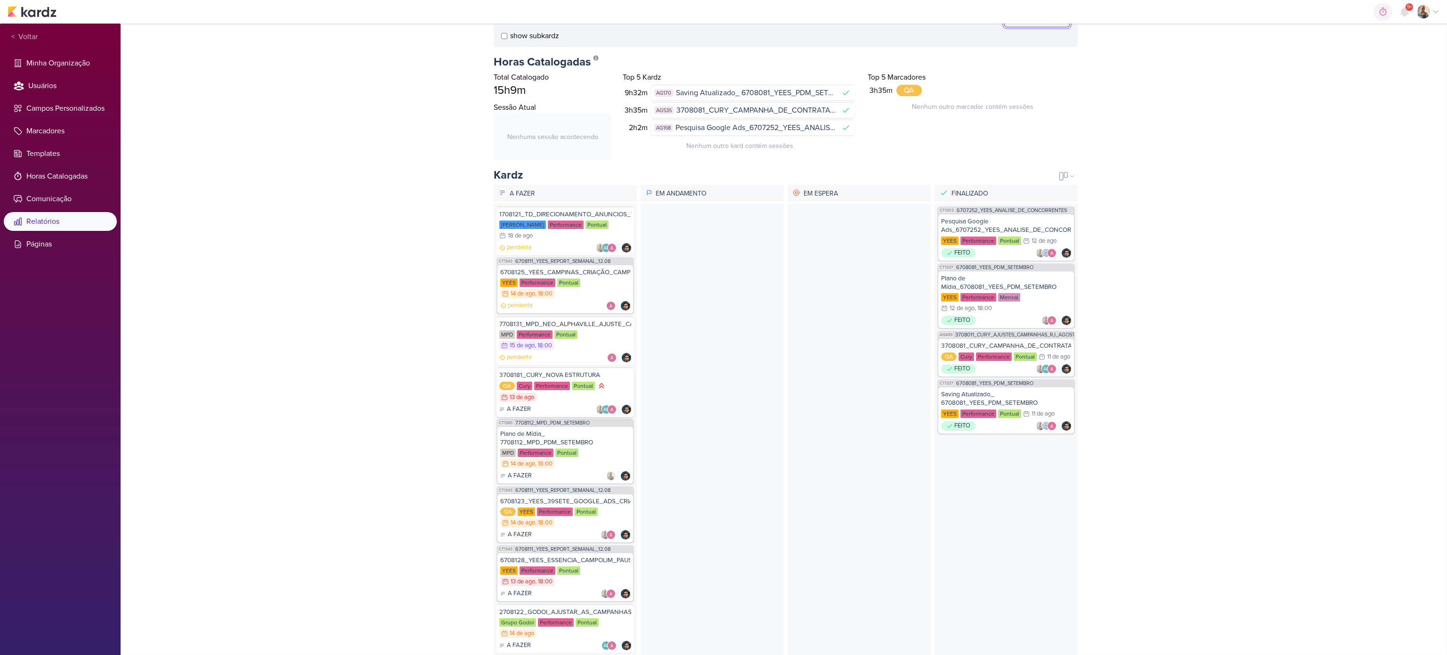
scroll to position [80, 0]
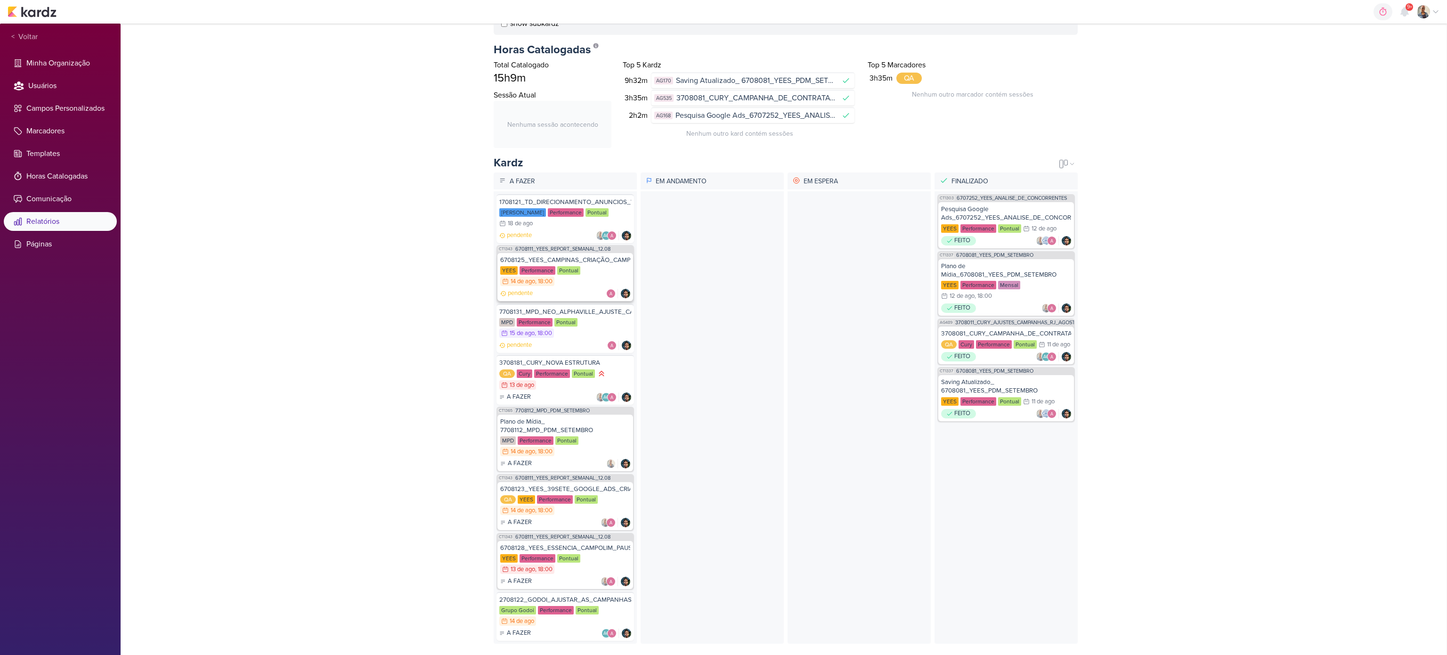
click at [575, 270] on div "YEES Performance Pontual 14/8 14 de ago , 18:00" at bounding box center [565, 276] width 130 height 21
click at [583, 319] on div "MPD Performance Pontual 15/8 15 de ago , 18:00" at bounding box center [565, 328] width 132 height 21
click at [561, 503] on div "6708123_YEES_39SETE_GOOGLE_ADS_CRIAR_GRUPO_DE_ANÚNCIOS QA YEES Performance Pont…" at bounding box center [566, 506] width 136 height 48
click at [582, 554] on div "YEES Performance Pontual 13/8 13 de ago , 18:00" at bounding box center [565, 564] width 130 height 21
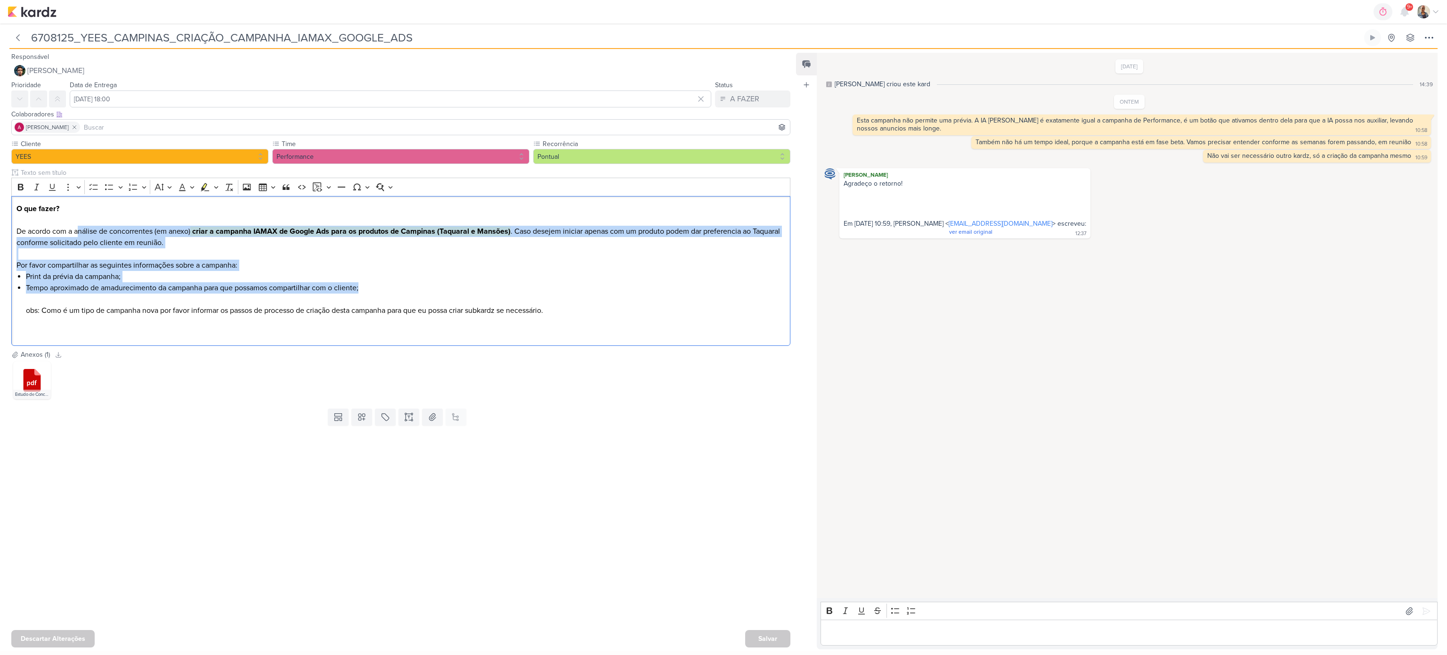
drag, startPoint x: 77, startPoint y: 233, endPoint x: 816, endPoint y: 289, distance: 740.4
click at [816, 289] on div "Responsável Nelito Junior Nenhum contato encontrado create new contact Novo Con…" at bounding box center [723, 350] width 1447 height 602
click at [612, 292] on li "Tempo aproximado de amadurecimento da campanha para que possamos compartilhar c…" at bounding box center [405, 299] width 759 height 34
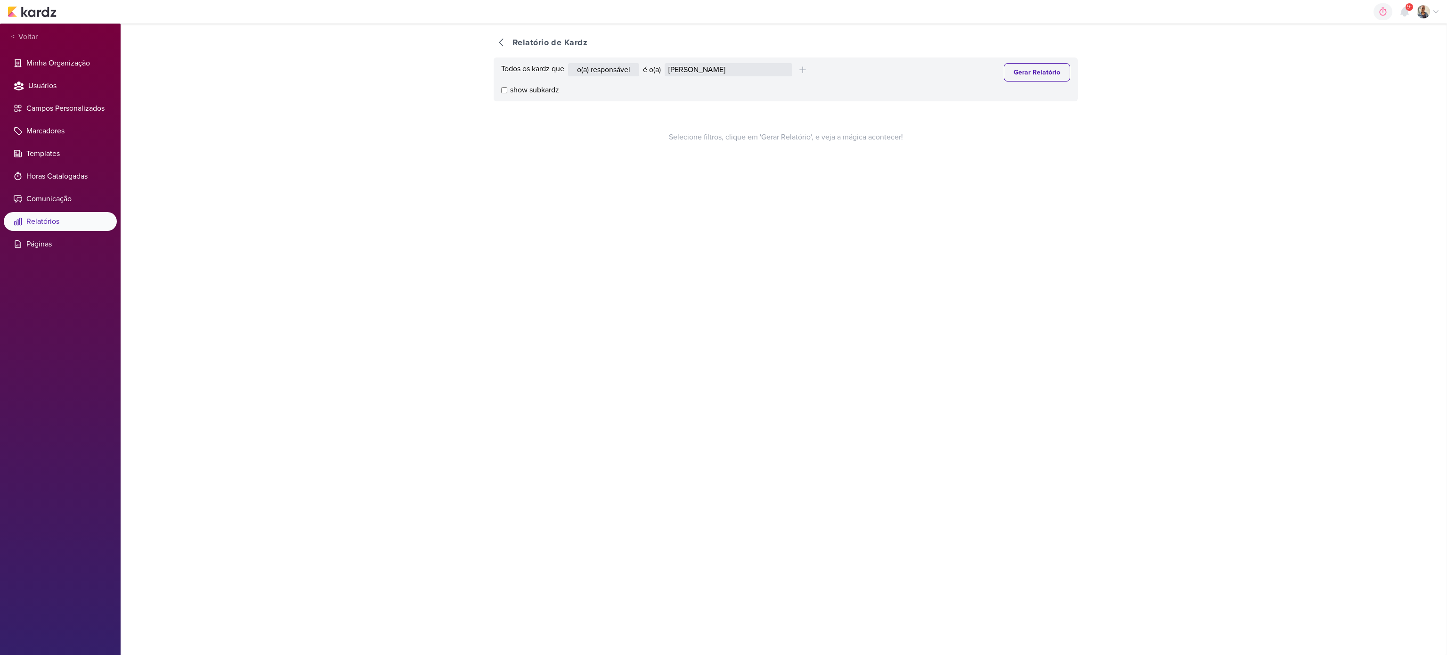
select select "1395"
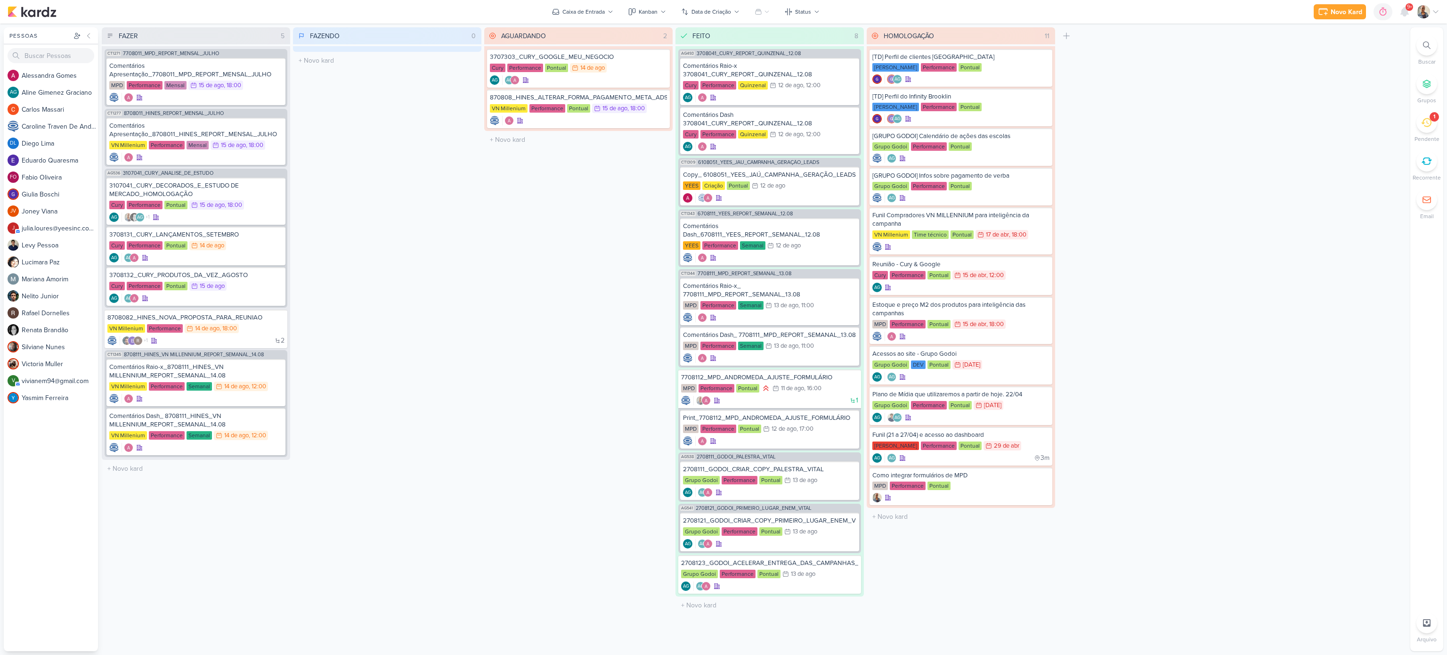
click at [1425, 121] on icon at bounding box center [1426, 122] width 10 height 10
click at [1314, 55] on div "Criar Copy_6708131_YEES_JAÚ1894_SUBIR_VÍDEO_MOTION" at bounding box center [1331, 60] width 142 height 17
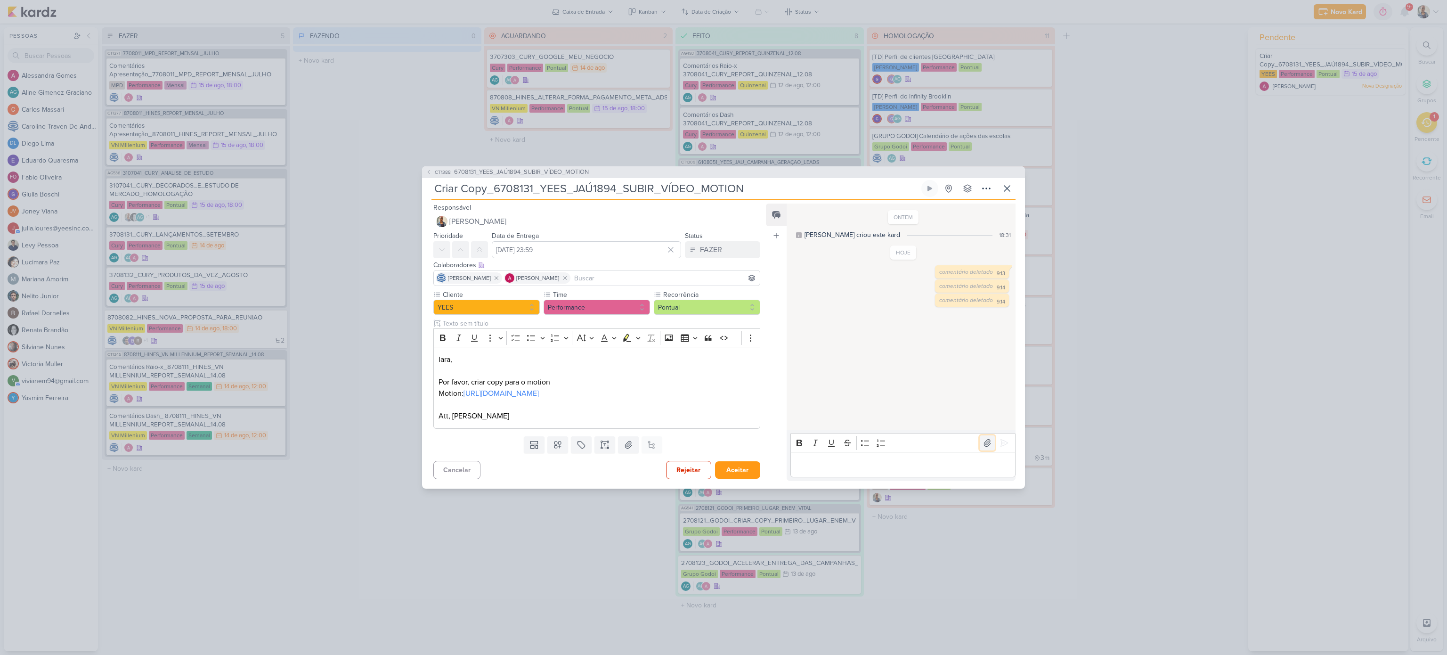
click at [983, 439] on icon at bounding box center [987, 442] width 9 height 9
click at [906, 478] on div "Editor editing area: main" at bounding box center [903, 465] width 225 height 26
click at [1002, 436] on icon at bounding box center [1004, 431] width 9 height 9
click at [701, 253] on div "FAZER" at bounding box center [711, 249] width 22 height 11
click at [720, 312] on button "FEITO" at bounding box center [718, 318] width 84 height 16
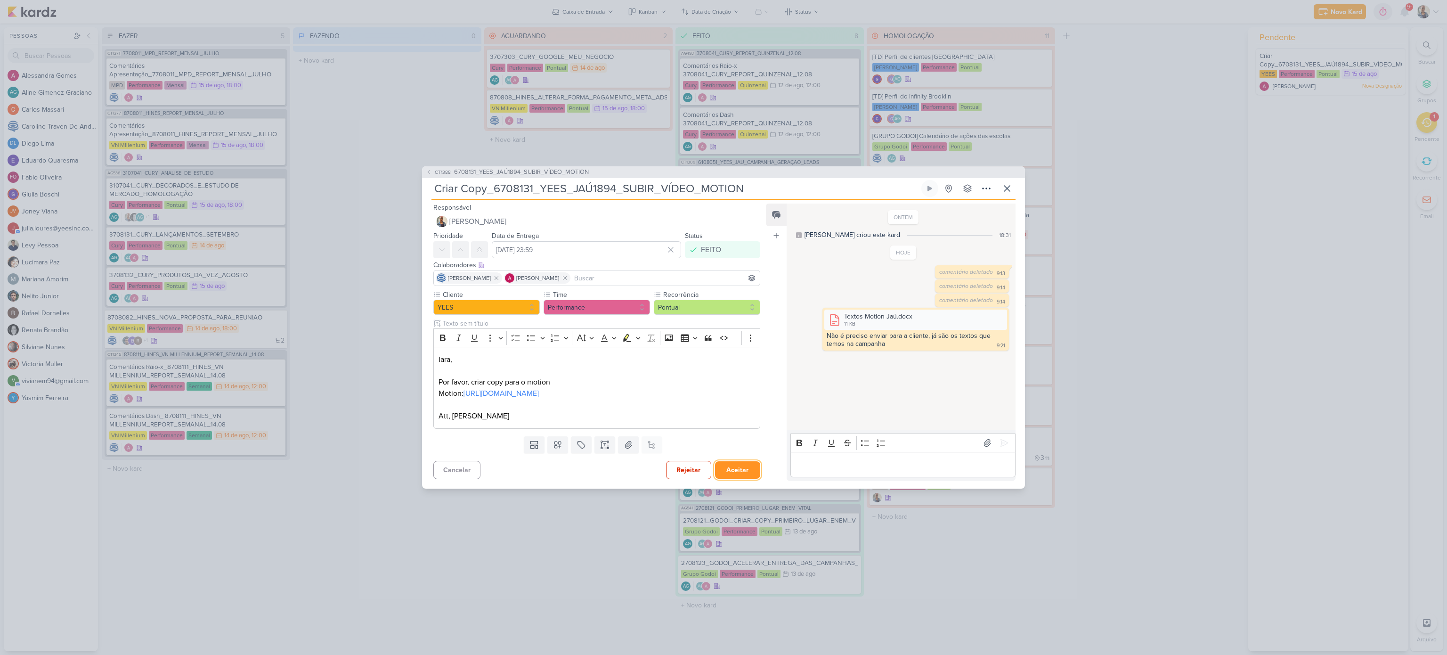
click at [743, 466] on button "Aceitar" at bounding box center [737, 469] width 45 height 17
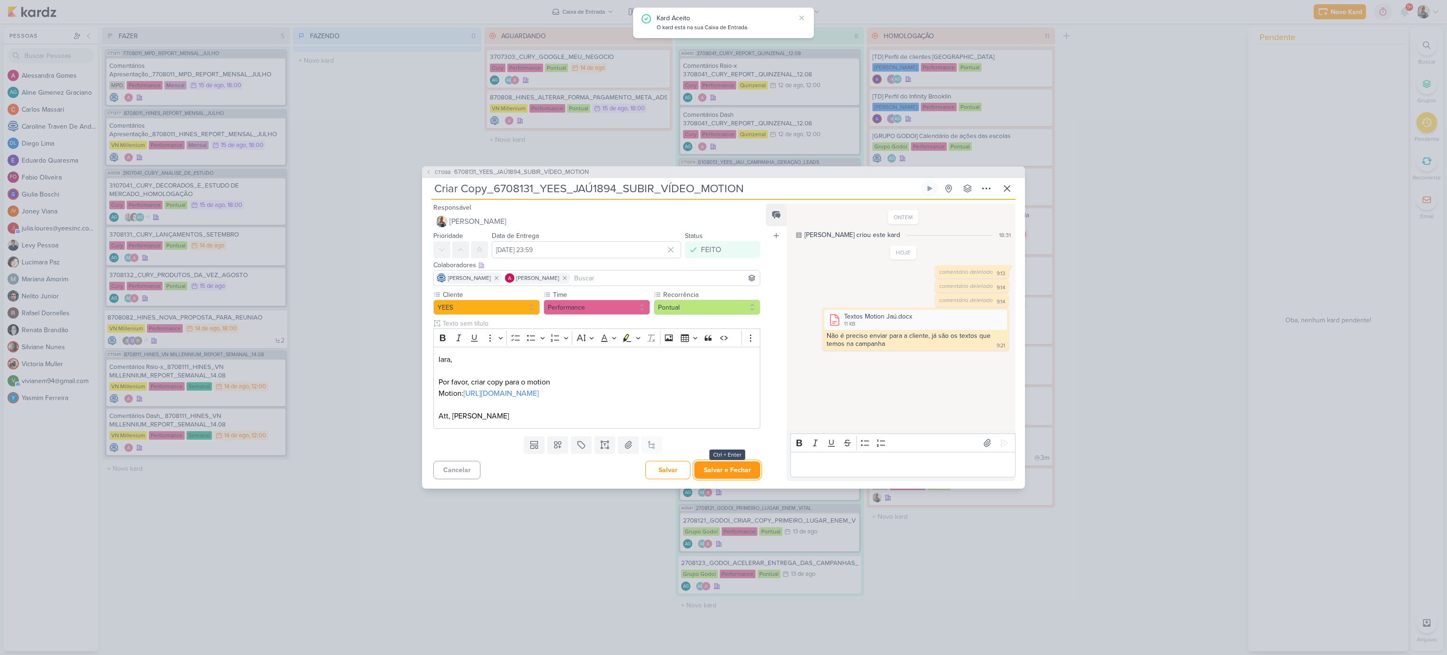
click at [743, 466] on button "Salvar e Fechar" at bounding box center [727, 469] width 66 height 17
